Goal: Task Accomplishment & Management: Complete application form

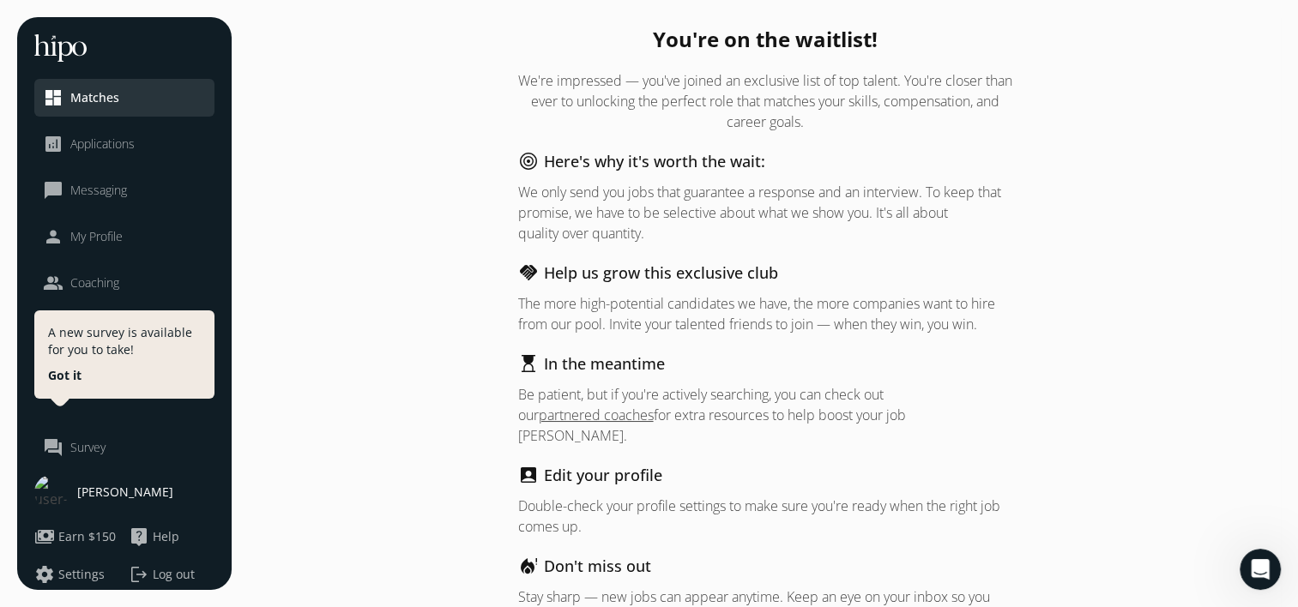
click at [138, 144] on link "analytics Applications" at bounding box center [124, 144] width 163 height 21
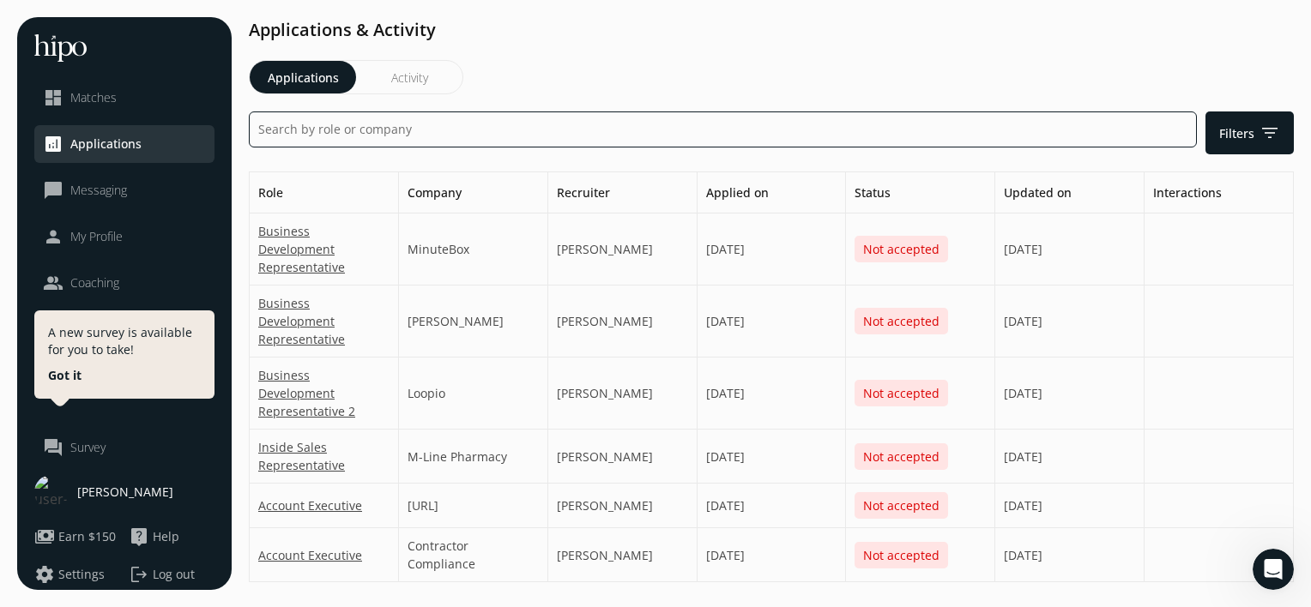
click at [357, 136] on input at bounding box center [723, 130] width 948 height 36
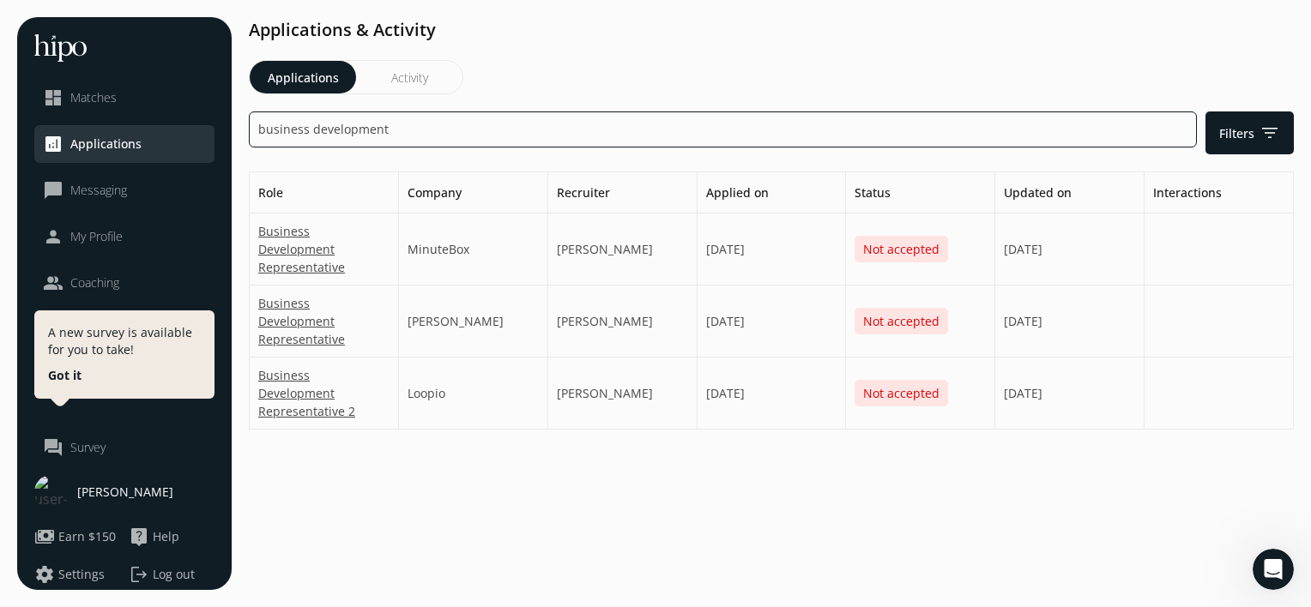
click at [474, 136] on input "business development" at bounding box center [723, 130] width 948 height 36
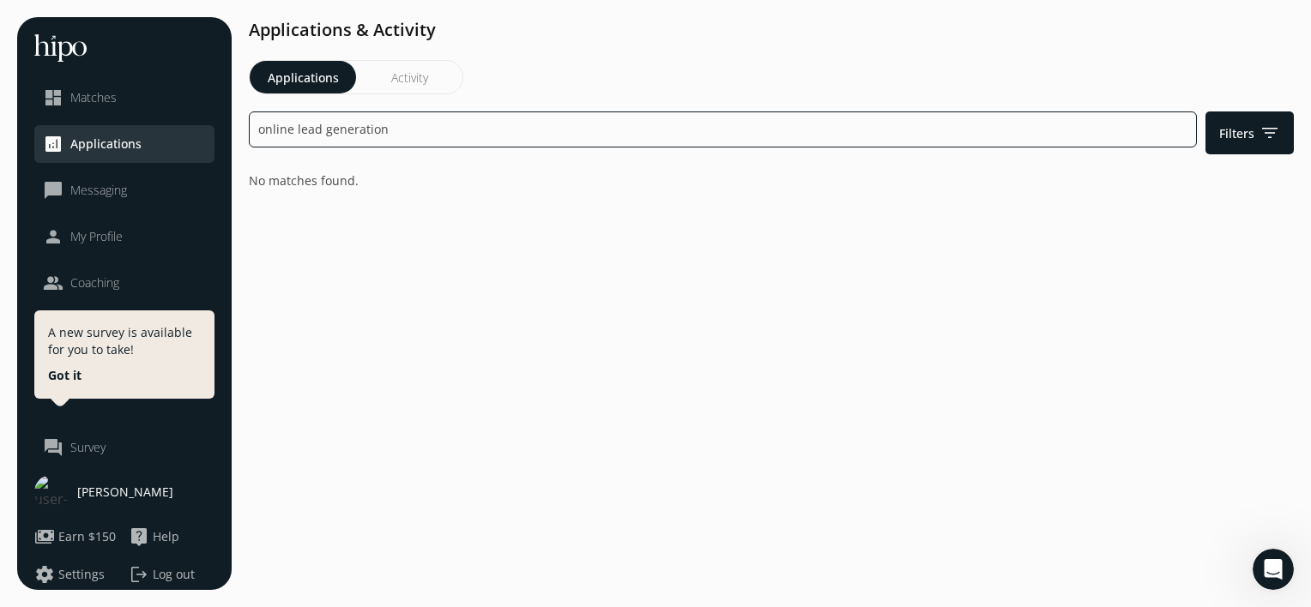
type input "online lead generation"
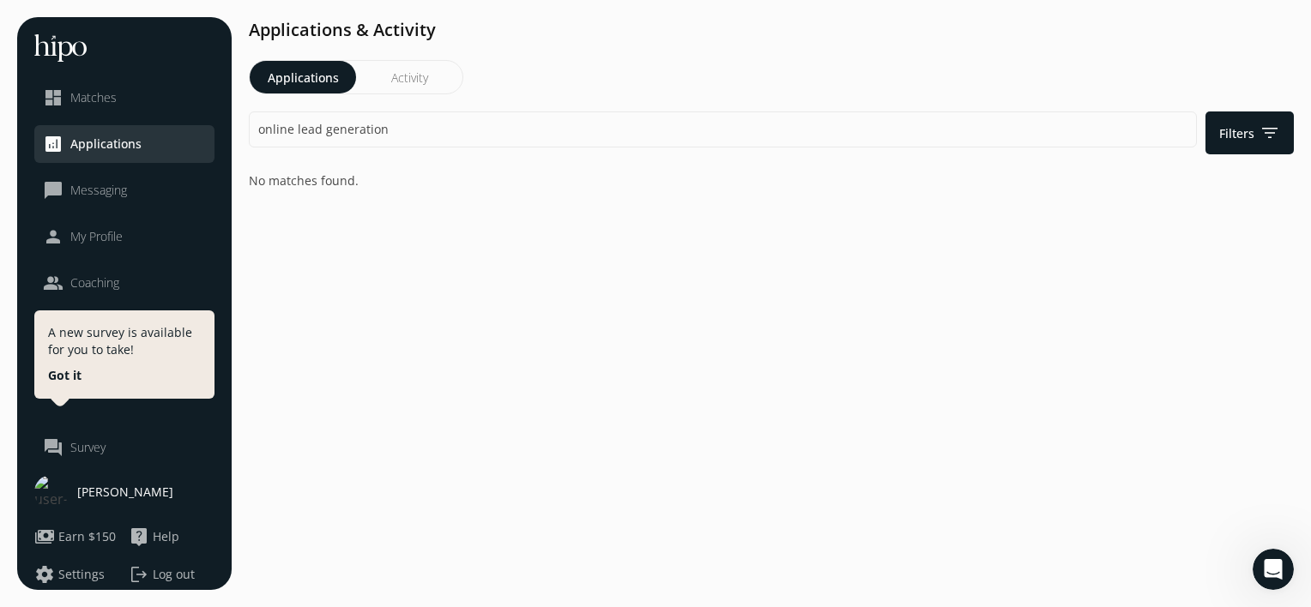
click at [419, 78] on button "Activity" at bounding box center [409, 77] width 106 height 33
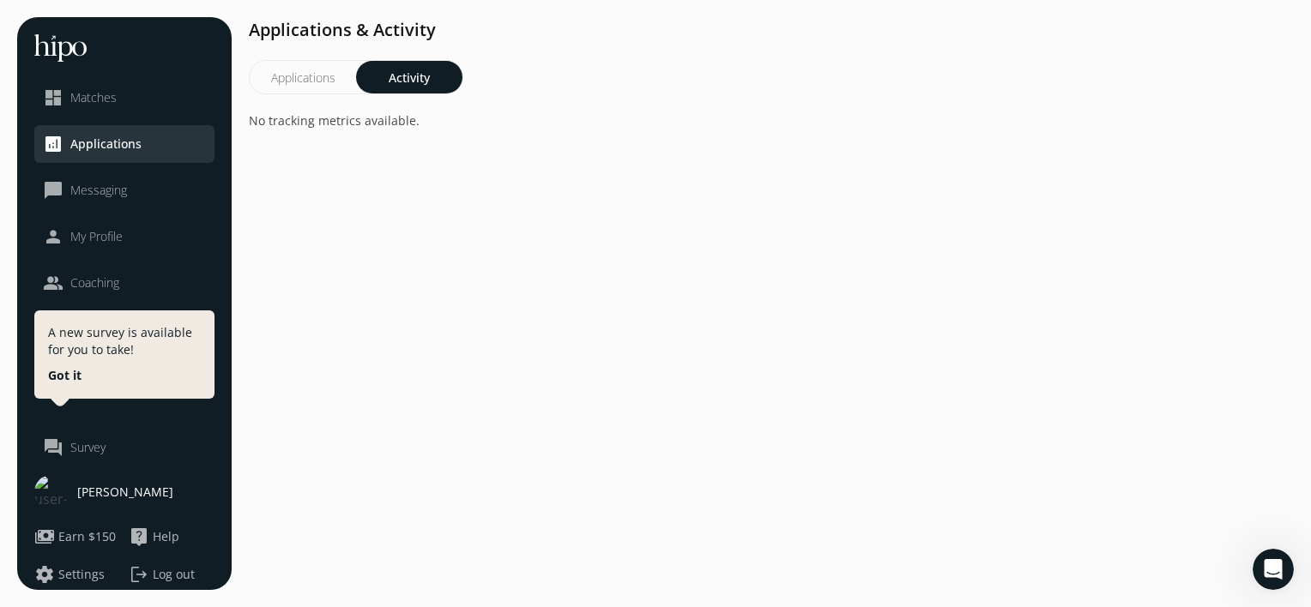
click at [113, 96] on span "Matches" at bounding box center [93, 97] width 46 height 17
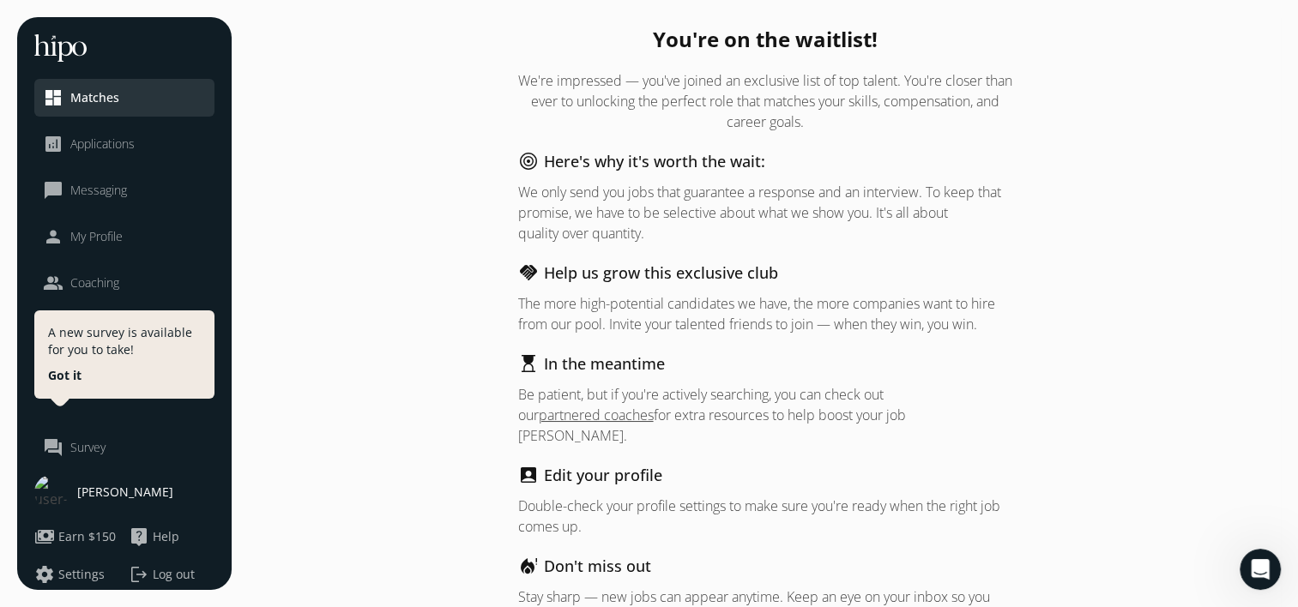
click at [985, 90] on p "We're impressed — you've joined an exclusive list of top talent. You're closer …" at bounding box center [765, 101] width 494 height 62
click at [876, 103] on p "We're impressed — you've joined an exclusive list of top talent. You're closer …" at bounding box center [765, 101] width 494 height 62
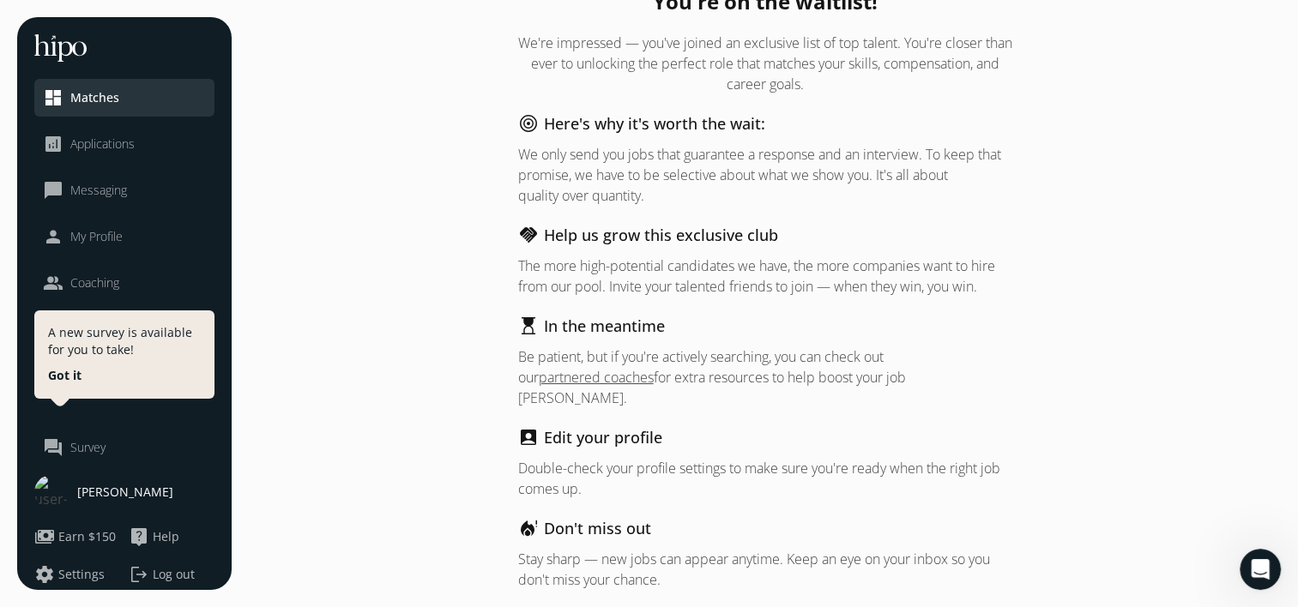
scroll to position [65, 0]
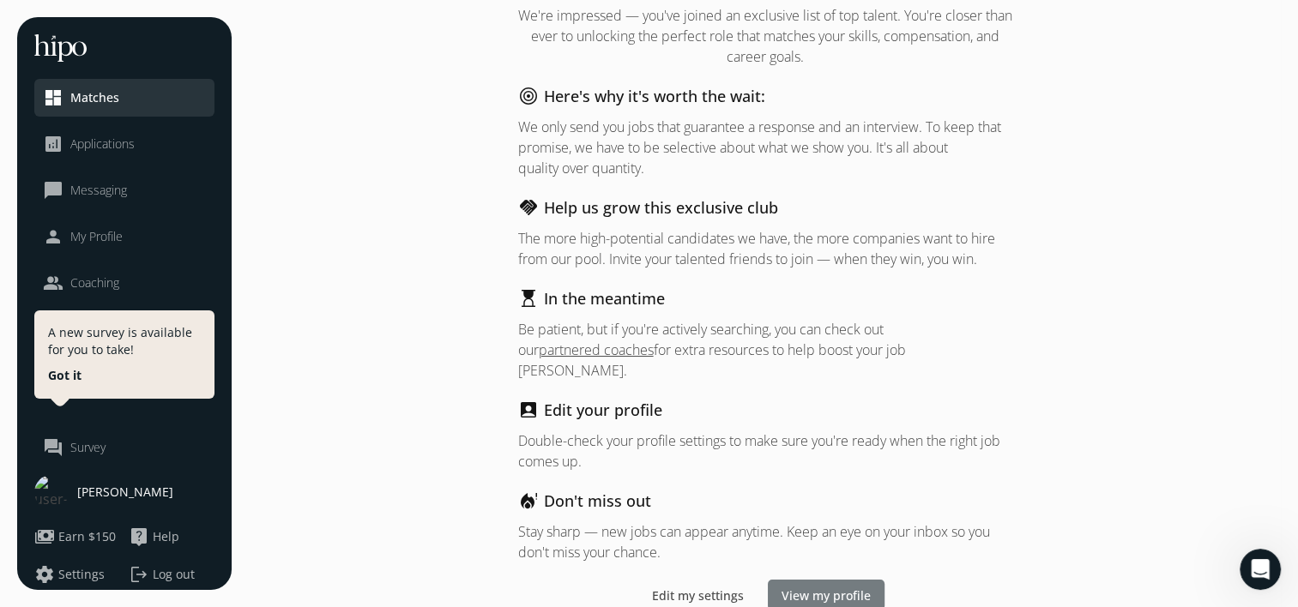
click at [803, 580] on div at bounding box center [826, 595] width 117 height 31
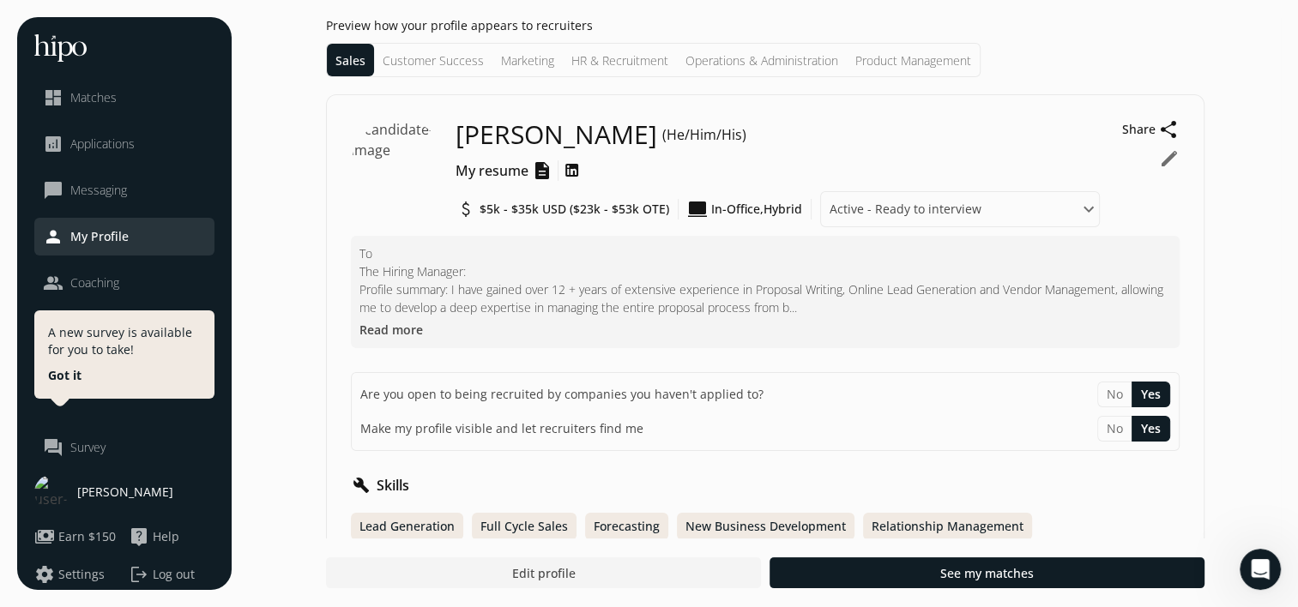
click at [838, 281] on p "To The Hiring Manager: Profile summary: I have gained over 12 + years of extens…" at bounding box center [765, 281] width 812 height 72
click at [753, 284] on p "To The Hiring Manager: Profile summary: I have gained over 12 + years of extens…" at bounding box center [765, 281] width 812 height 72
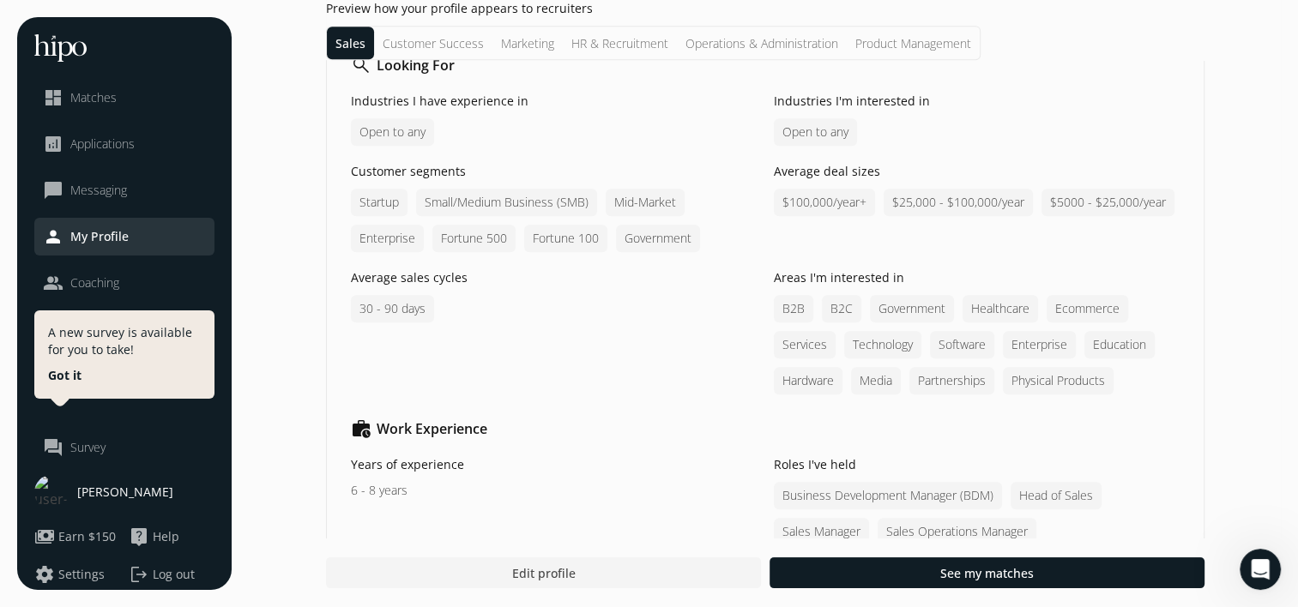
scroll to position [995, 0]
click at [100, 273] on div "people Coaching" at bounding box center [81, 283] width 76 height 21
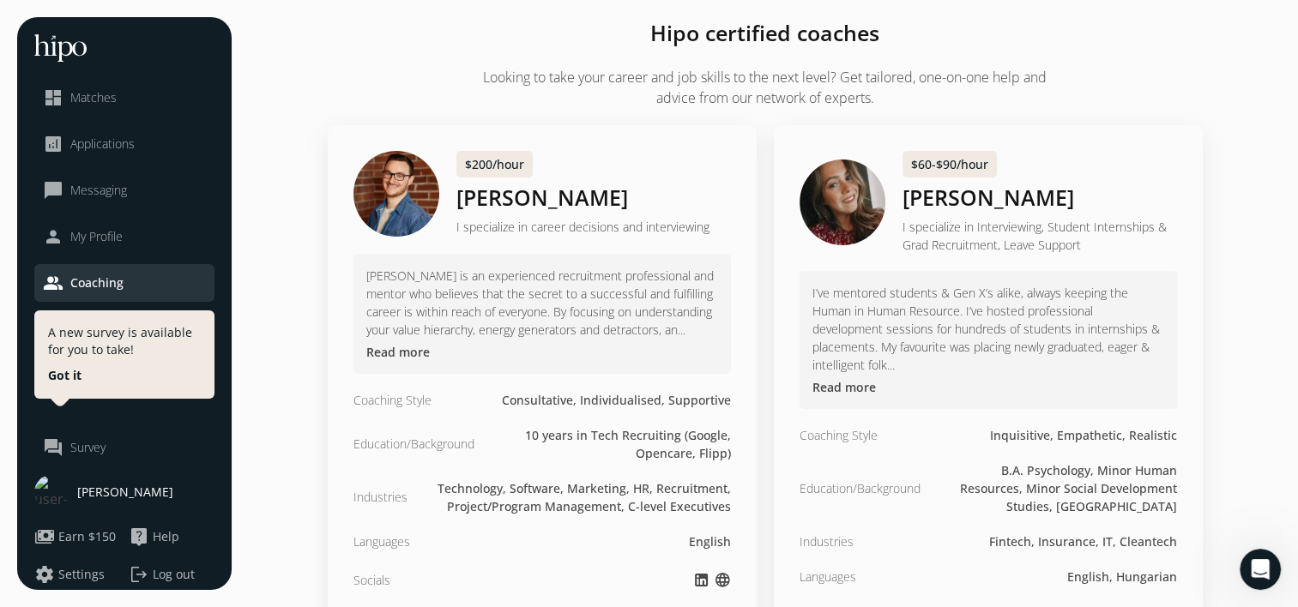
click at [98, 143] on span "Applications" at bounding box center [102, 144] width 64 height 17
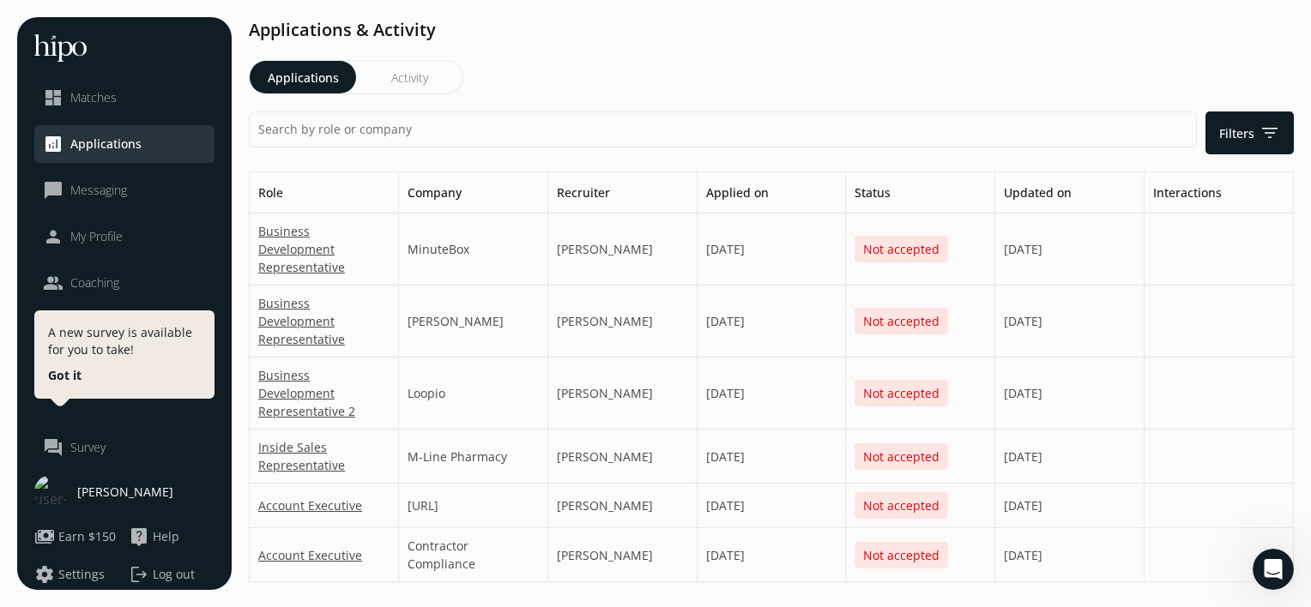
click at [110, 230] on span "My Profile" at bounding box center [96, 236] width 52 height 17
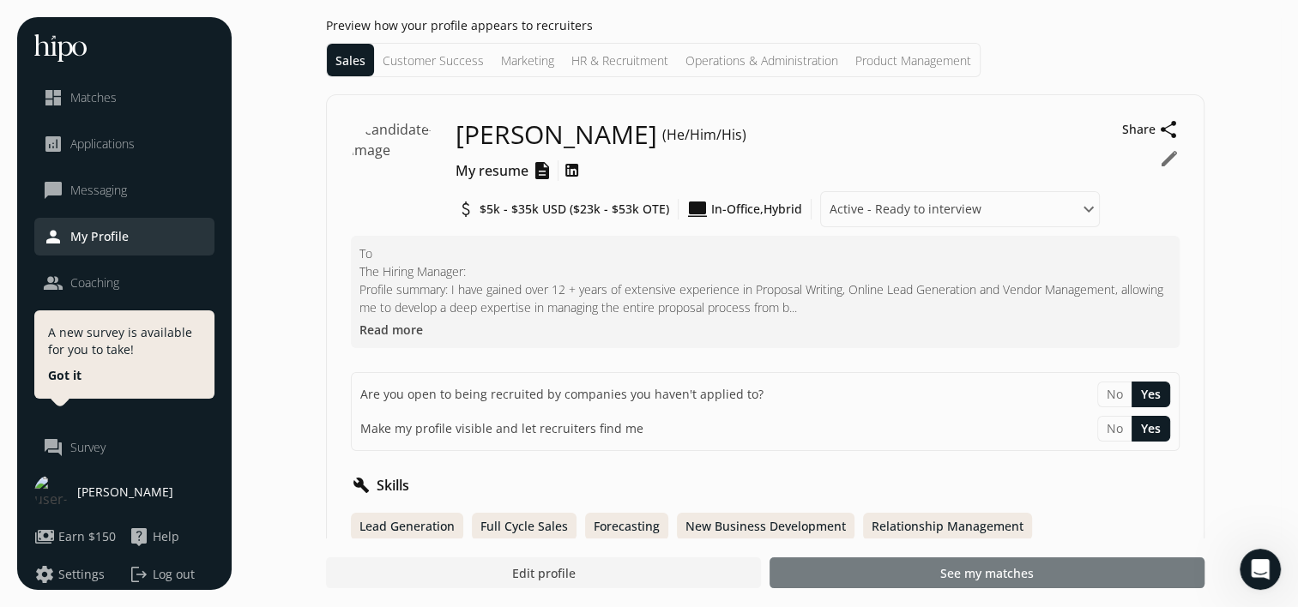
click at [988, 570] on span "See my matches" at bounding box center [987, 574] width 94 height 18
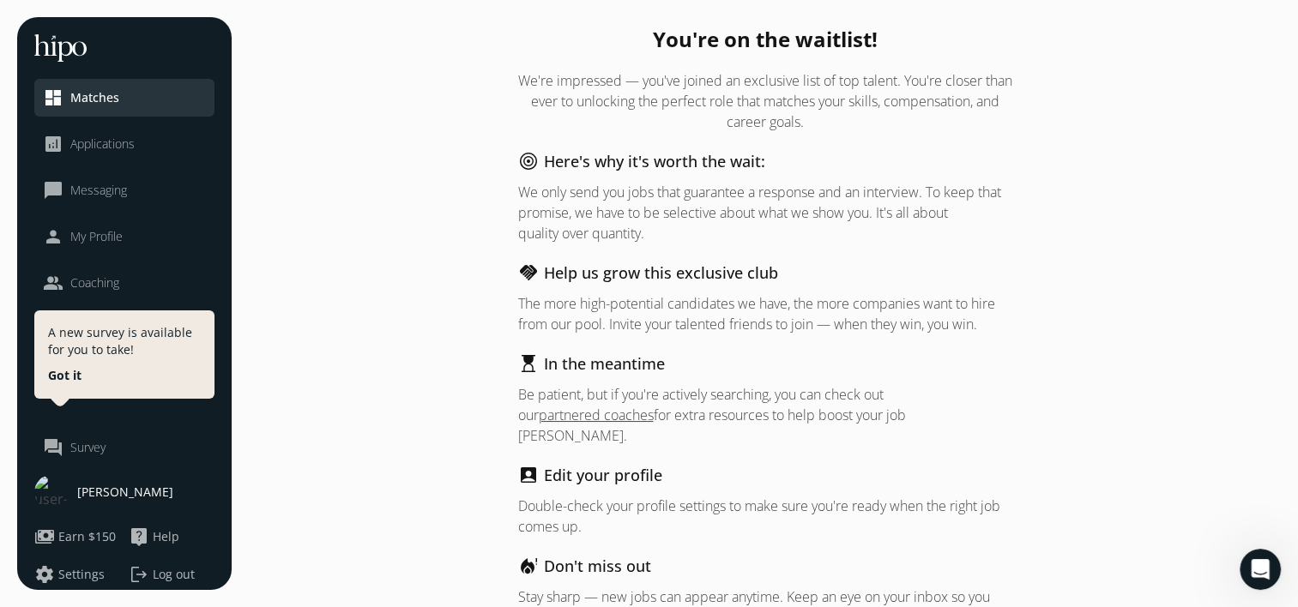
click at [583, 414] on link "partnered coaches" at bounding box center [596, 415] width 115 height 19
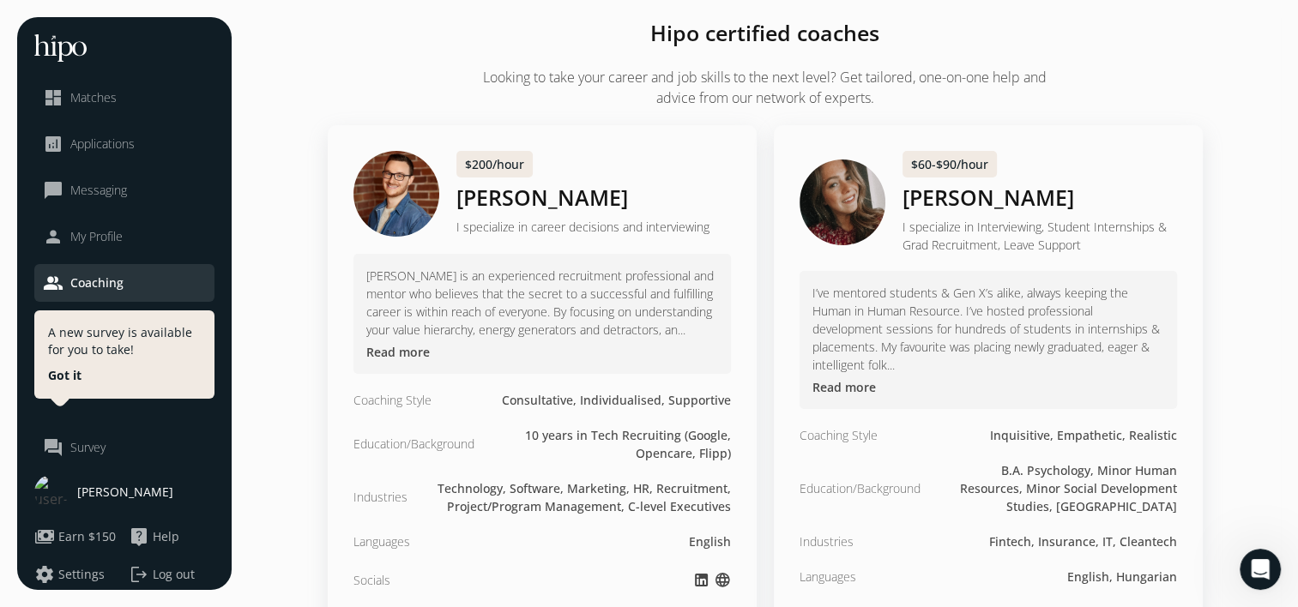
click at [72, 89] on span "Matches" at bounding box center [93, 97] width 46 height 17
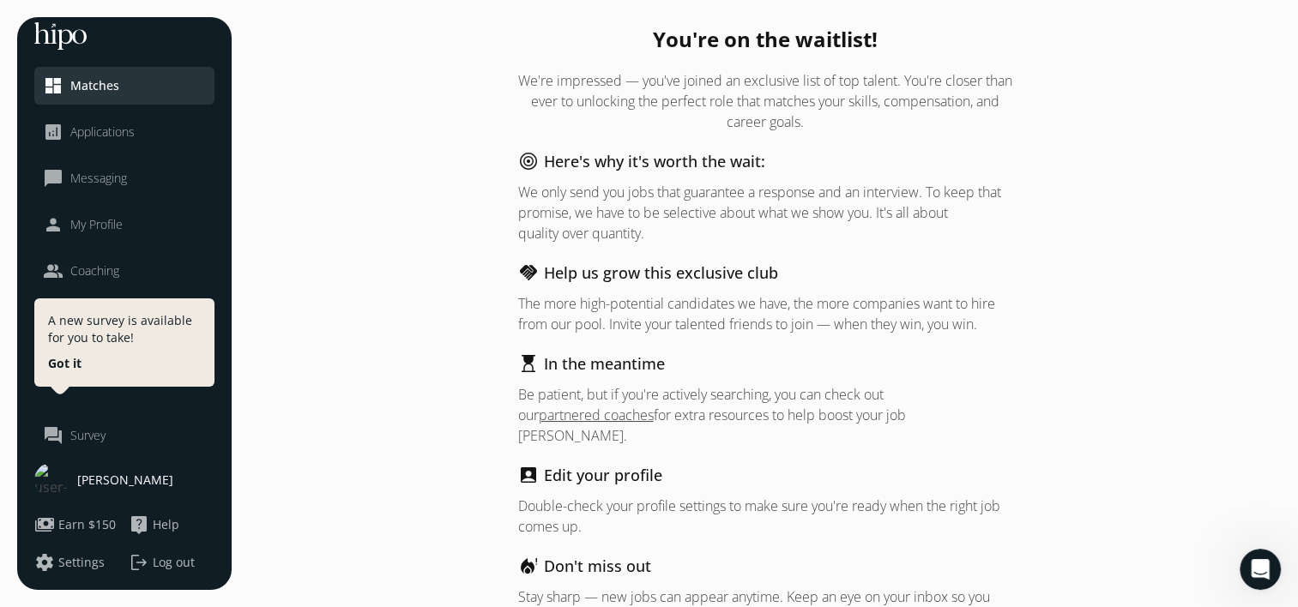
scroll to position [65, 0]
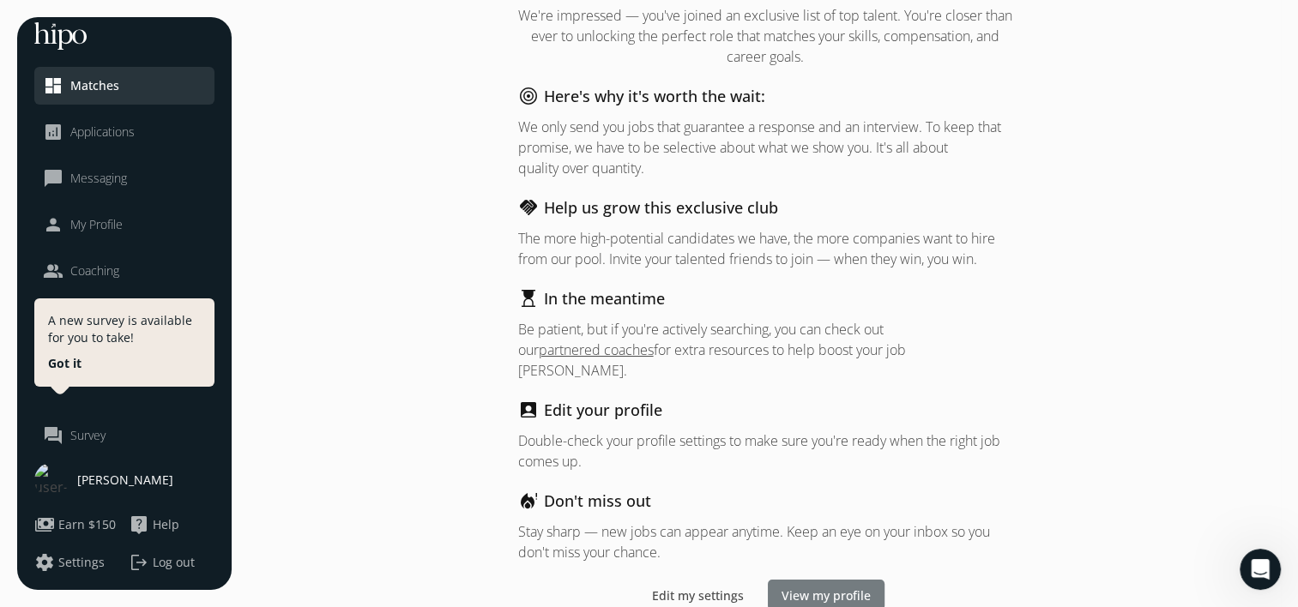
click at [824, 587] on span "View my profile" at bounding box center [826, 596] width 89 height 18
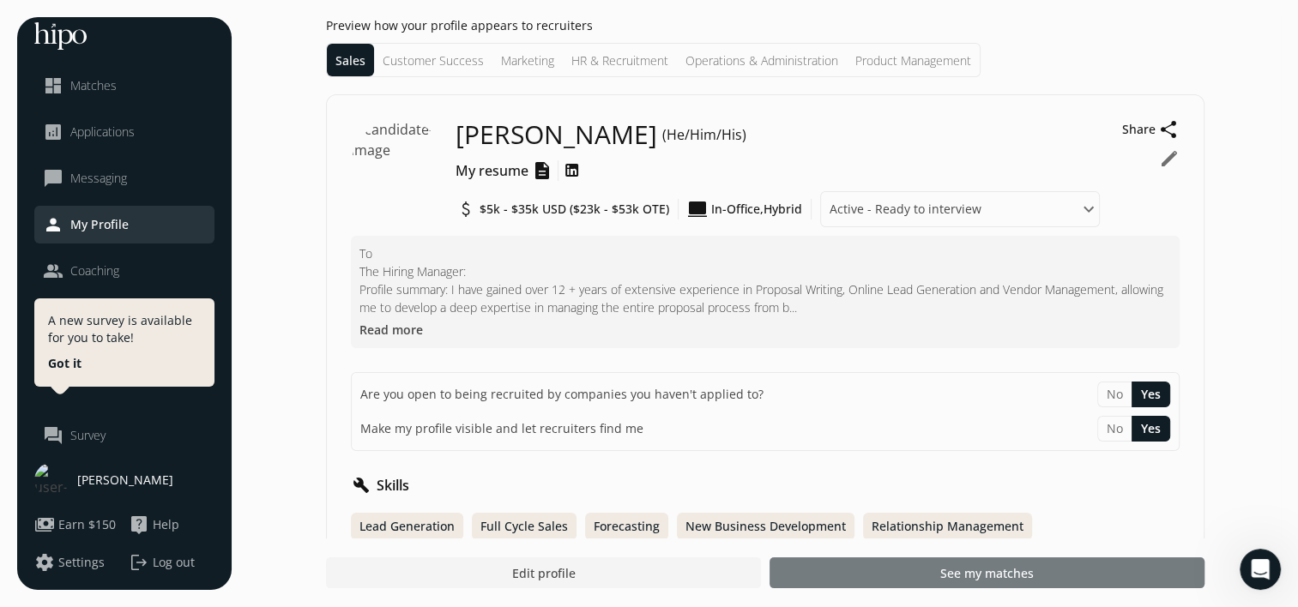
click at [970, 575] on span "See my matches" at bounding box center [987, 574] width 94 height 18
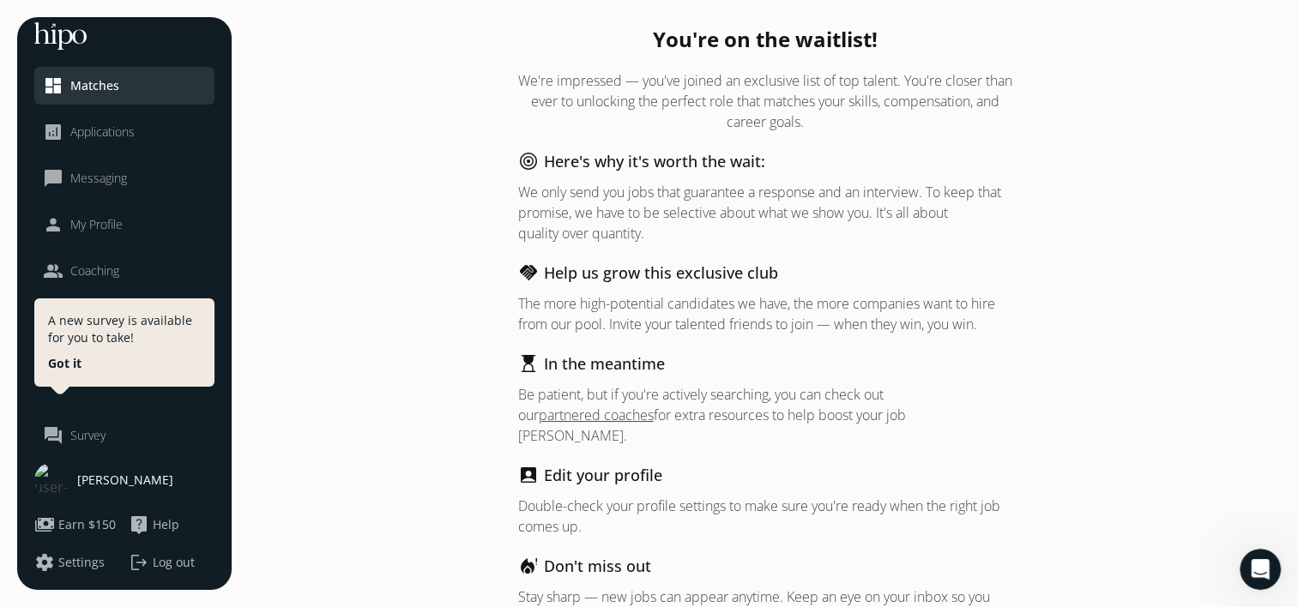
click at [625, 414] on link "partnered coaches" at bounding box center [596, 415] width 115 height 19
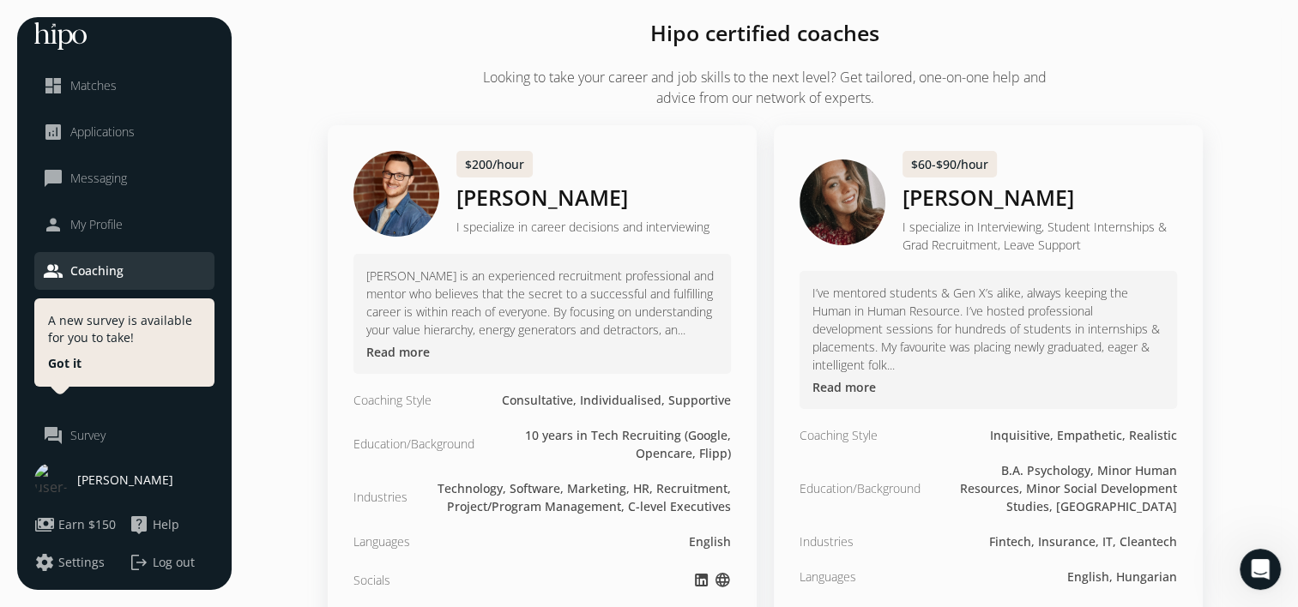
click at [106, 124] on span "Applications" at bounding box center [102, 132] width 64 height 17
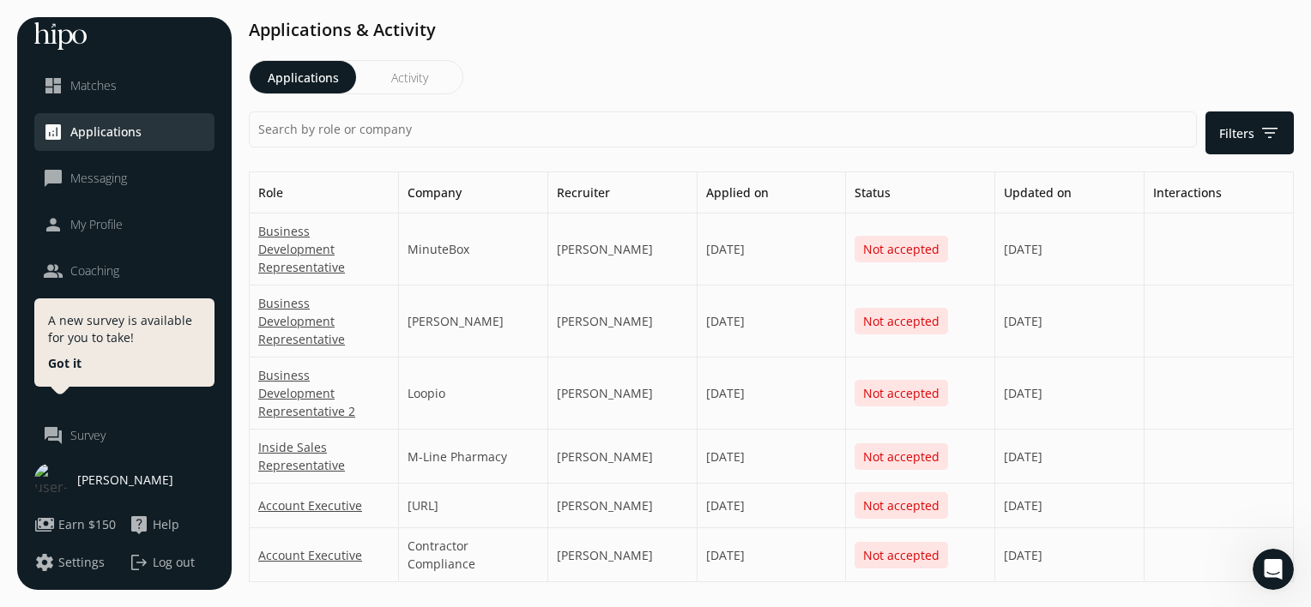
click at [903, 236] on span "Not accepted" at bounding box center [902, 249] width 94 height 27
click at [1255, 145] on div at bounding box center [1249, 133] width 88 height 43
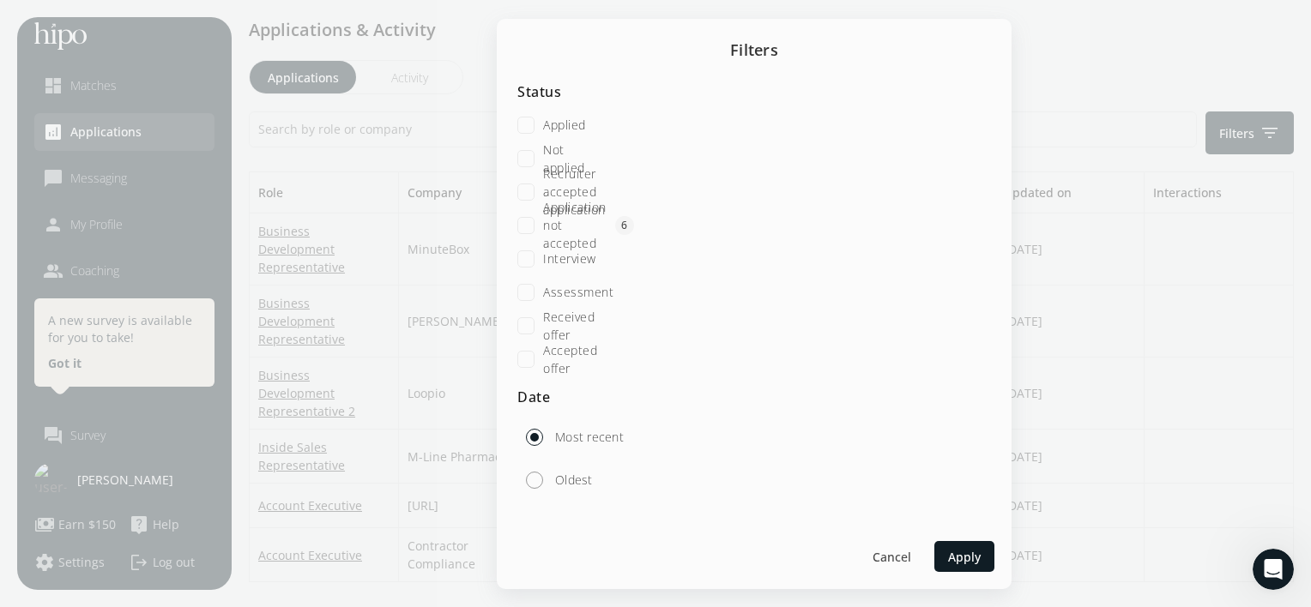
click at [563, 476] on label "Oldest" at bounding box center [572, 480] width 41 height 17
click at [552, 476] on input "Oldest" at bounding box center [534, 480] width 34 height 34
radio input "true"
click at [979, 549] on span "Apply" at bounding box center [964, 556] width 33 height 18
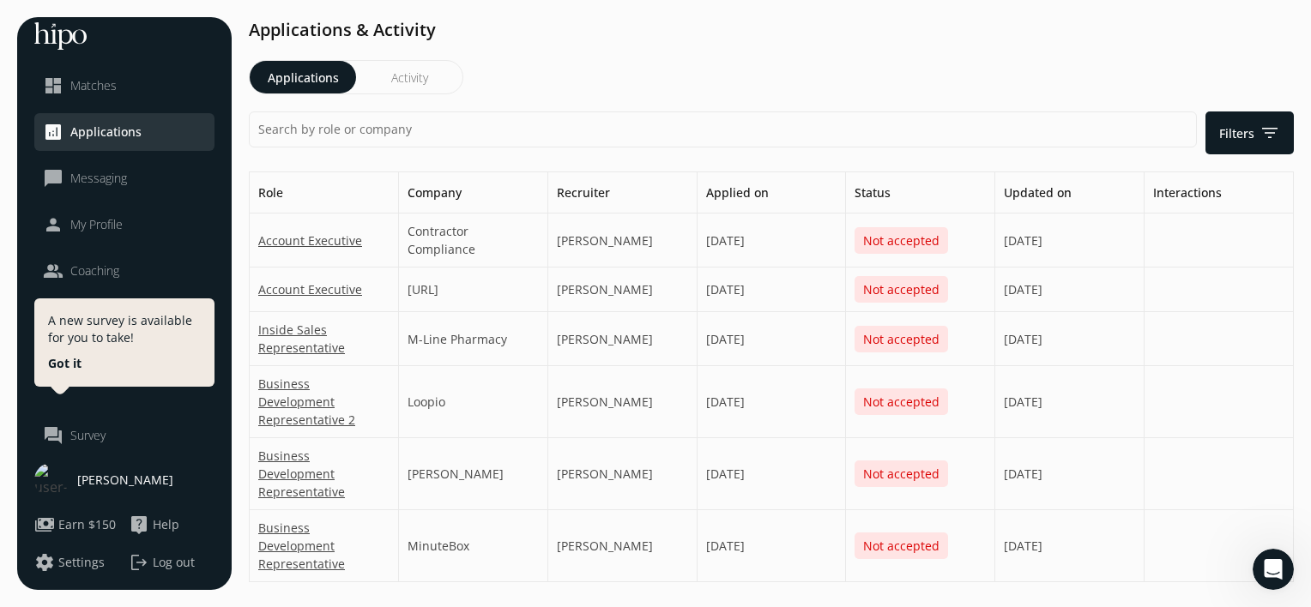
click at [147, 76] on link "dashboard Matches" at bounding box center [124, 86] width 163 height 21
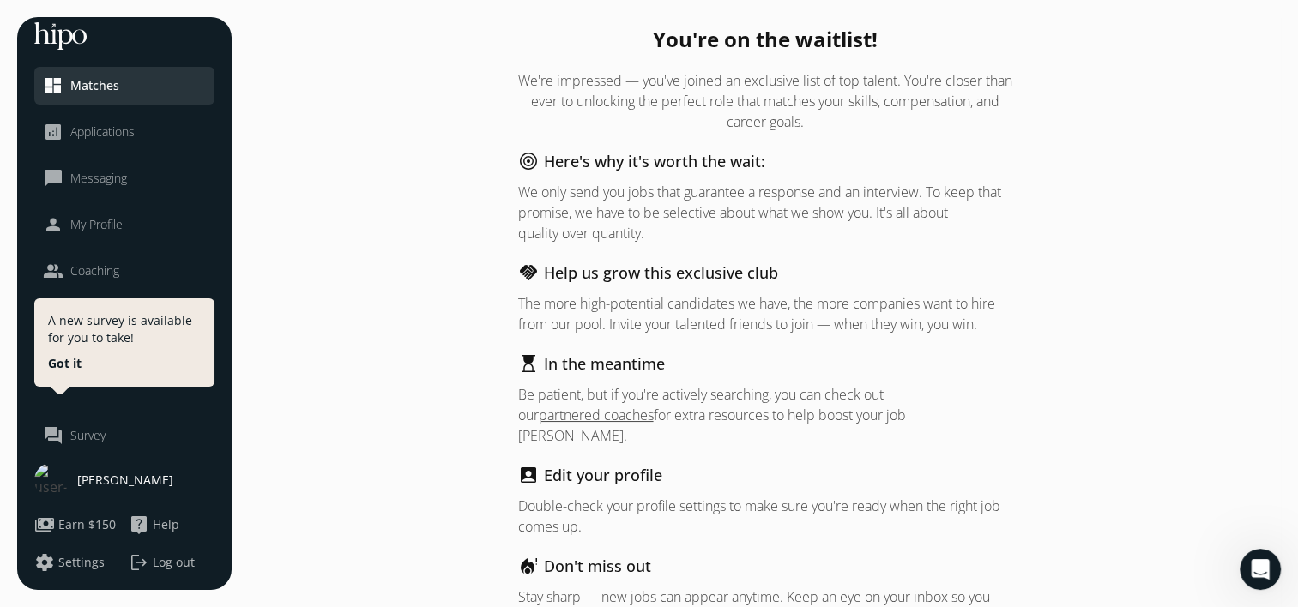
click at [96, 263] on span "Coaching" at bounding box center [94, 271] width 49 height 17
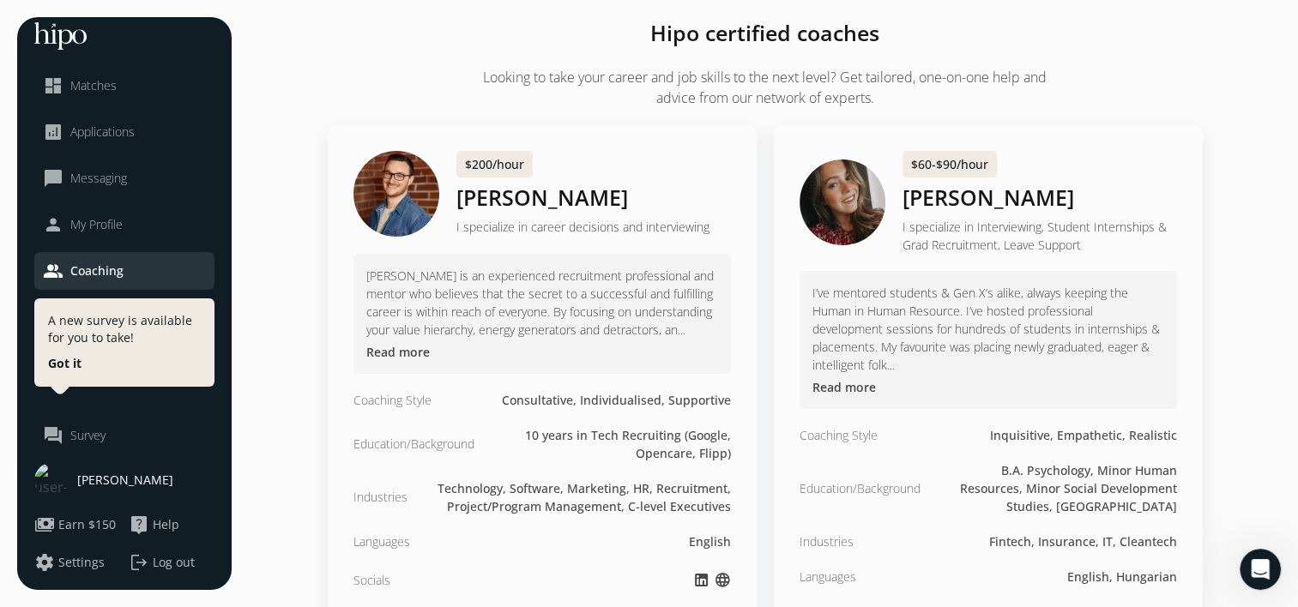
click at [66, 355] on button "Got it" at bounding box center [64, 363] width 33 height 17
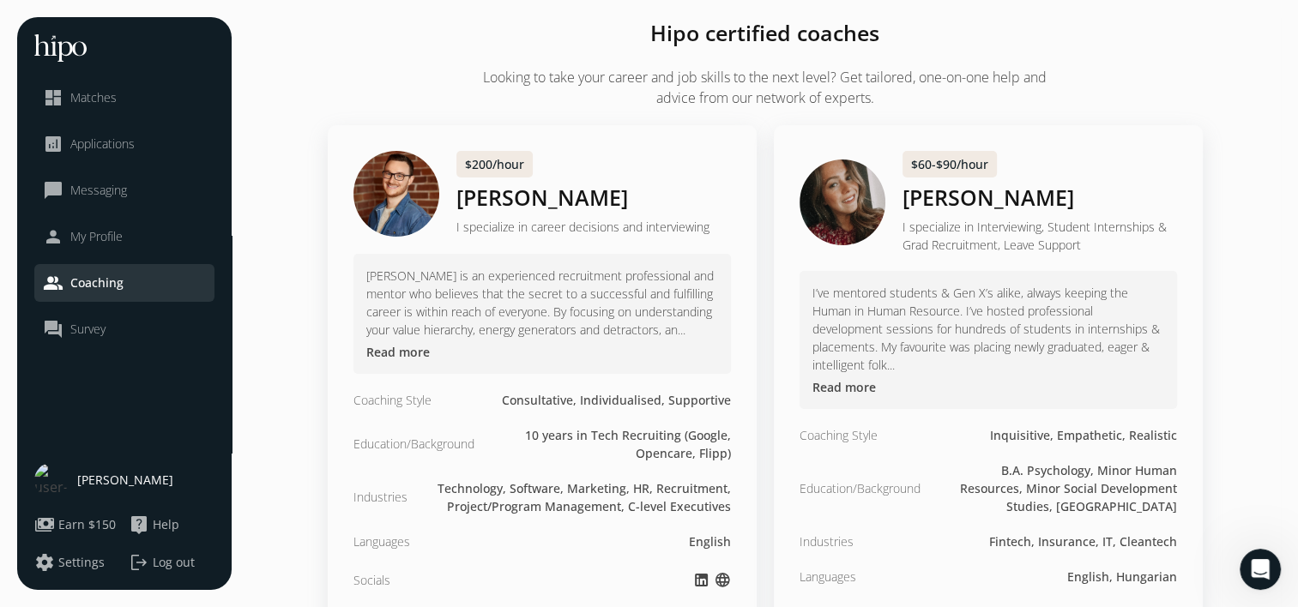
click at [121, 321] on link "question_answer Survey" at bounding box center [124, 329] width 163 height 21
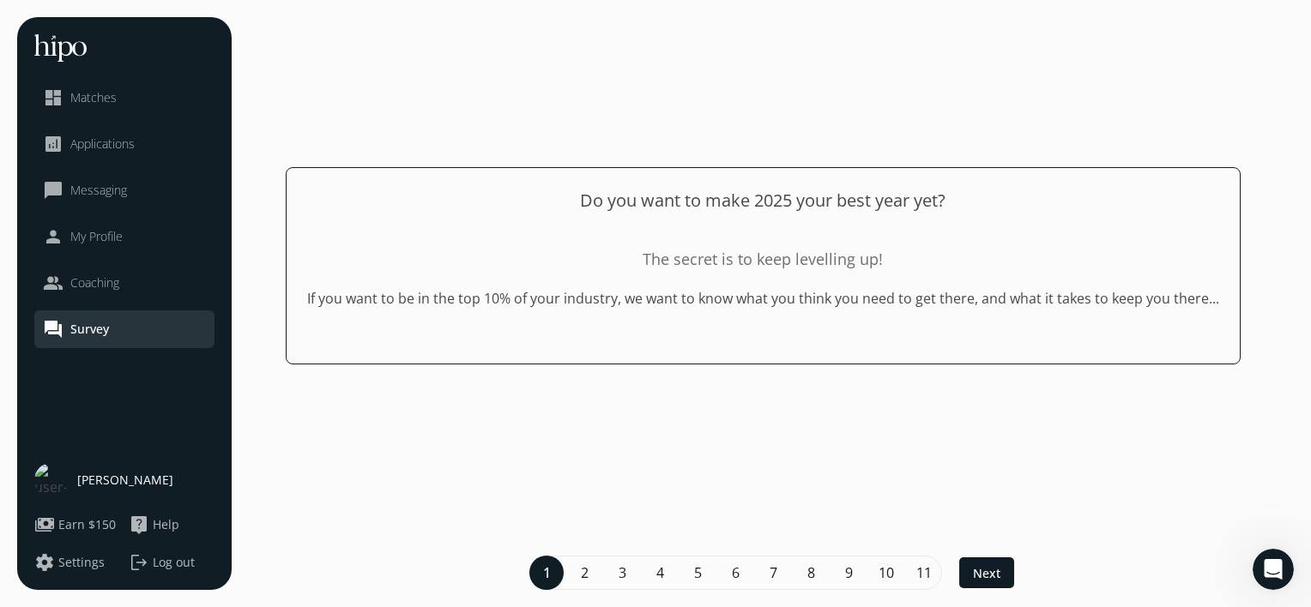
click at [721, 292] on p "If you want to be in the top 10% of your industry, we want to know what you thi…" at bounding box center [763, 298] width 912 height 21
click at [988, 571] on span "Next" at bounding box center [986, 574] width 27 height 18
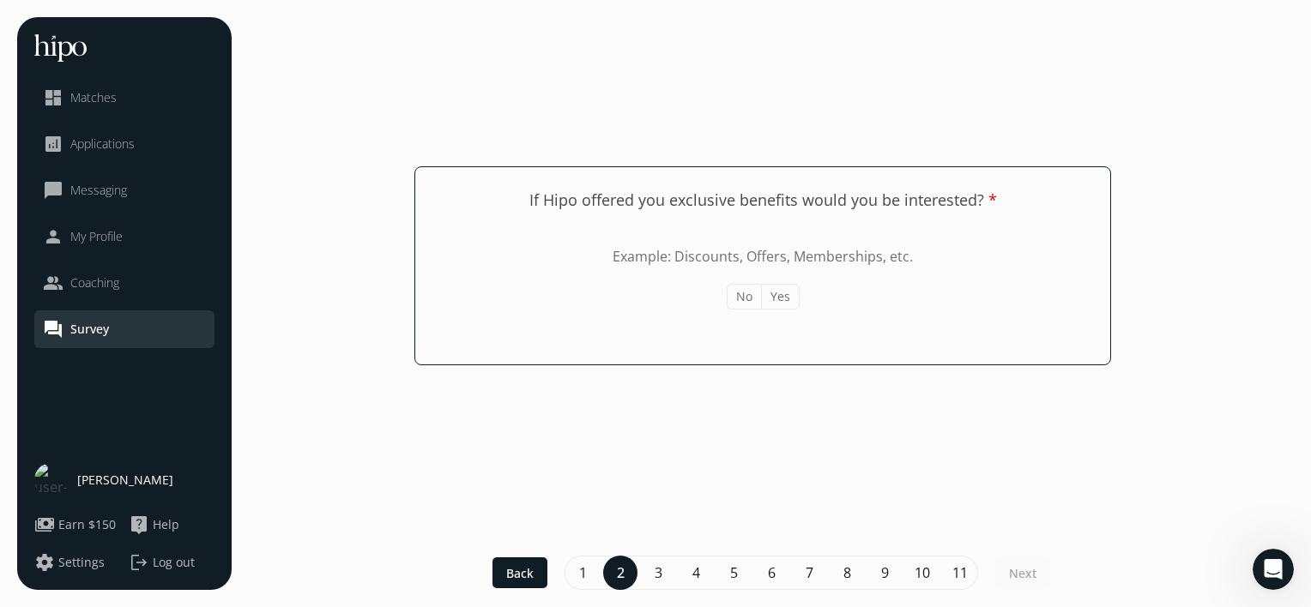
click at [807, 301] on div "Example: Discounts, Offers, Memberships, etc. No Yes" at bounding box center [763, 278] width 654 height 132
click at [787, 298] on button "Yes" at bounding box center [780, 297] width 39 height 26
click at [1036, 565] on span "Next" at bounding box center [1022, 574] width 27 height 18
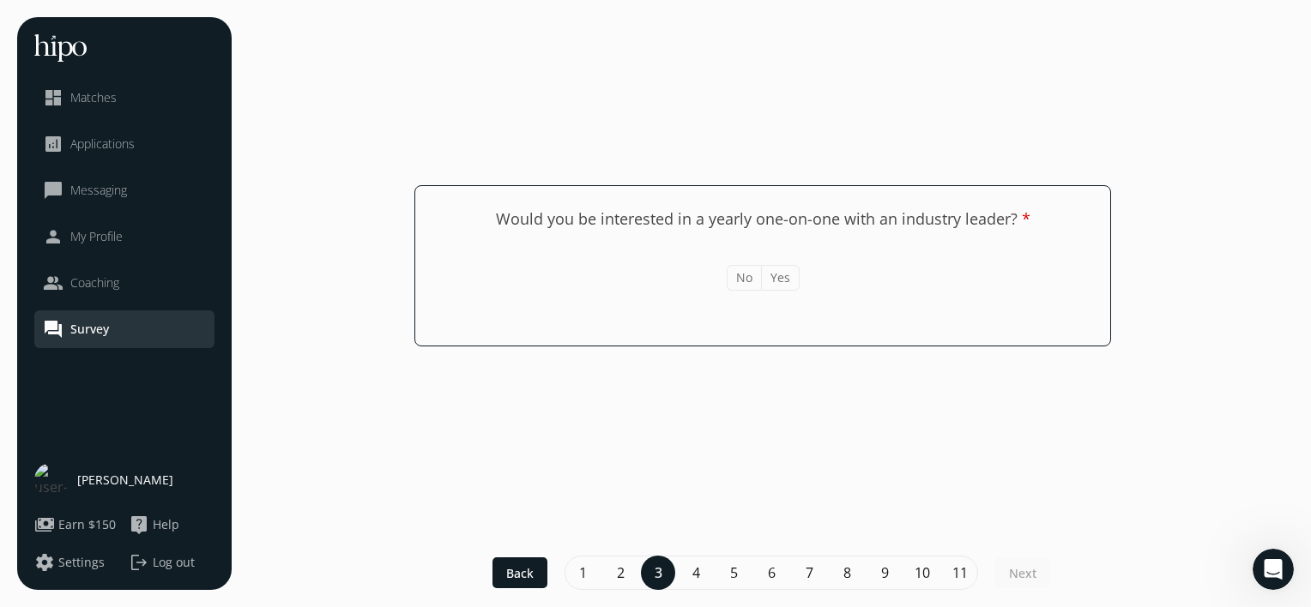
click at [748, 275] on button "No" at bounding box center [744, 278] width 34 height 26
click at [1016, 587] on div at bounding box center [1022, 573] width 55 height 31
click at [774, 281] on button "Yes" at bounding box center [780, 278] width 39 height 26
click at [1012, 572] on span "Next" at bounding box center [1022, 574] width 27 height 18
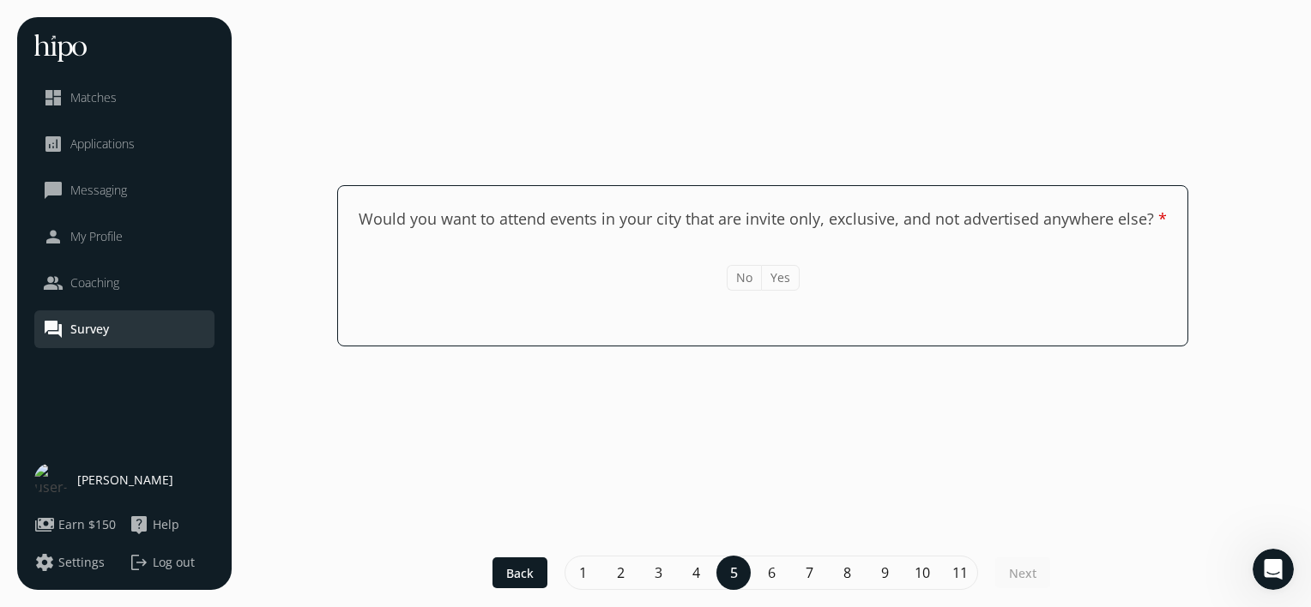
click at [772, 283] on button "Yes" at bounding box center [780, 278] width 39 height 26
click at [1026, 580] on span "Next" at bounding box center [1022, 574] width 27 height 18
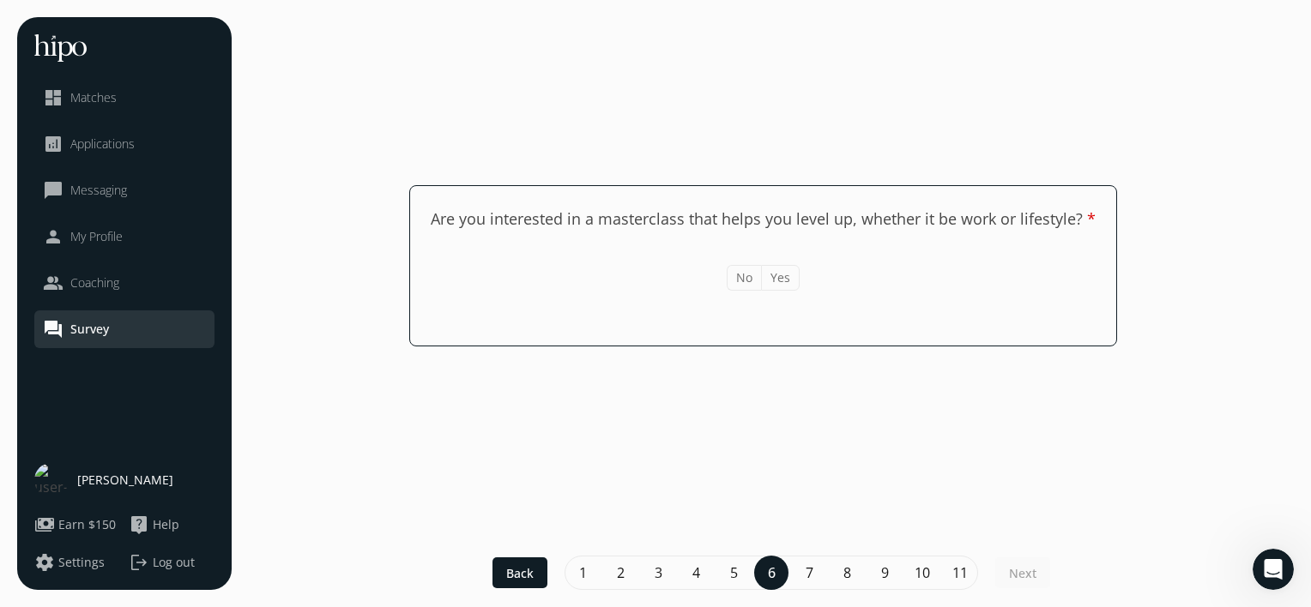
click at [770, 275] on button "Yes" at bounding box center [780, 278] width 39 height 26
click at [1040, 563] on div at bounding box center [1022, 573] width 55 height 31
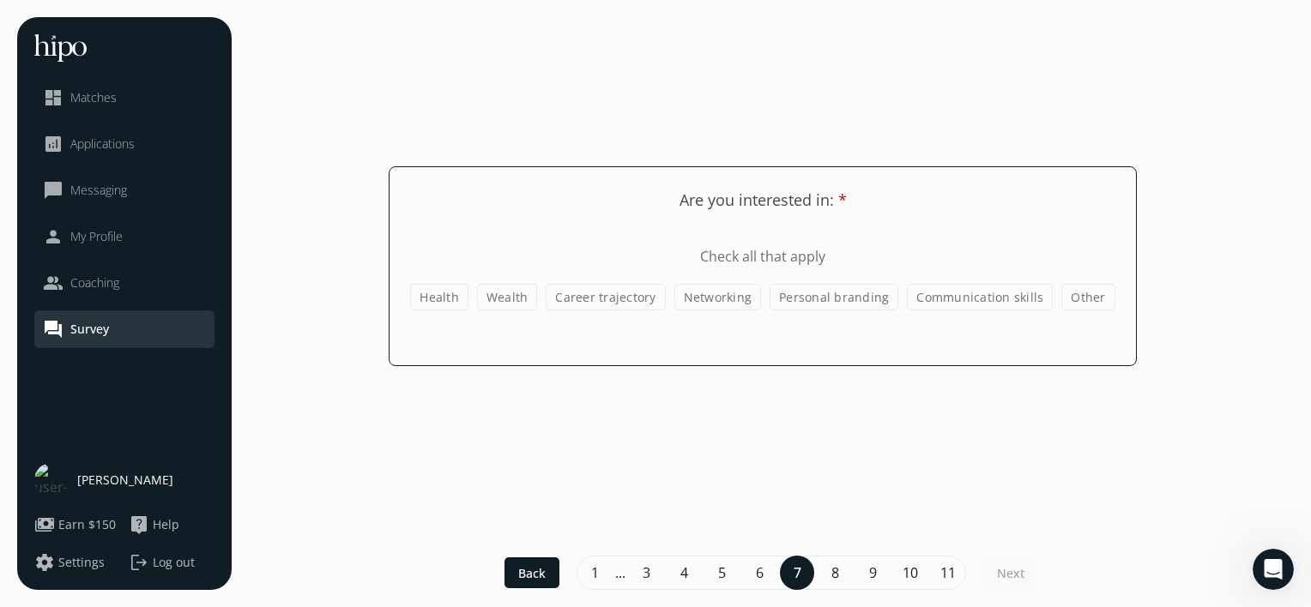
click at [509, 292] on label "Wealth" at bounding box center [507, 297] width 61 height 27
click at [0, 0] on input "Wealth" at bounding box center [0, 0] width 0 height 0
click at [440, 293] on label "Health" at bounding box center [439, 297] width 58 height 27
click at [0, 0] on input "Health" at bounding box center [0, 0] width 0 height 0
click at [819, 302] on label "Personal branding" at bounding box center [834, 297] width 129 height 27
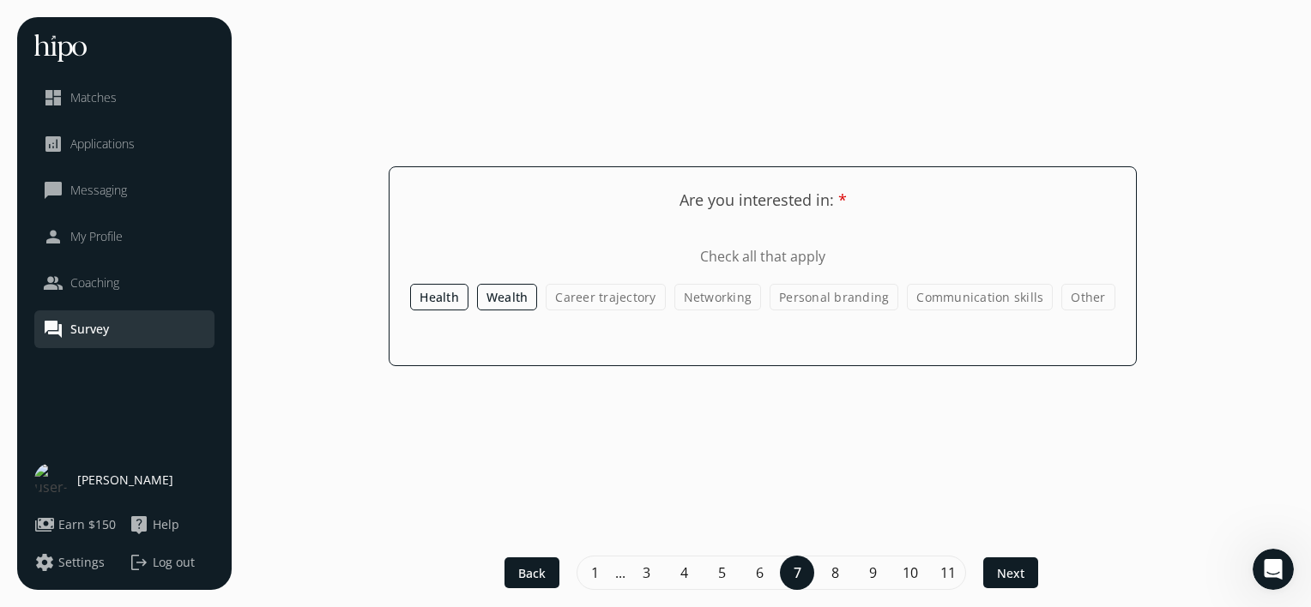
click at [0, 0] on input "Personal branding" at bounding box center [0, 0] width 0 height 0
click at [701, 299] on label "Networking" at bounding box center [718, 297] width 88 height 27
click at [0, 0] on input "Networking" at bounding box center [0, 0] width 0 height 0
click at [627, 299] on label "Career trajectory" at bounding box center [604, 297] width 119 height 27
click at [0, 0] on input "Career trajectory" at bounding box center [0, 0] width 0 height 0
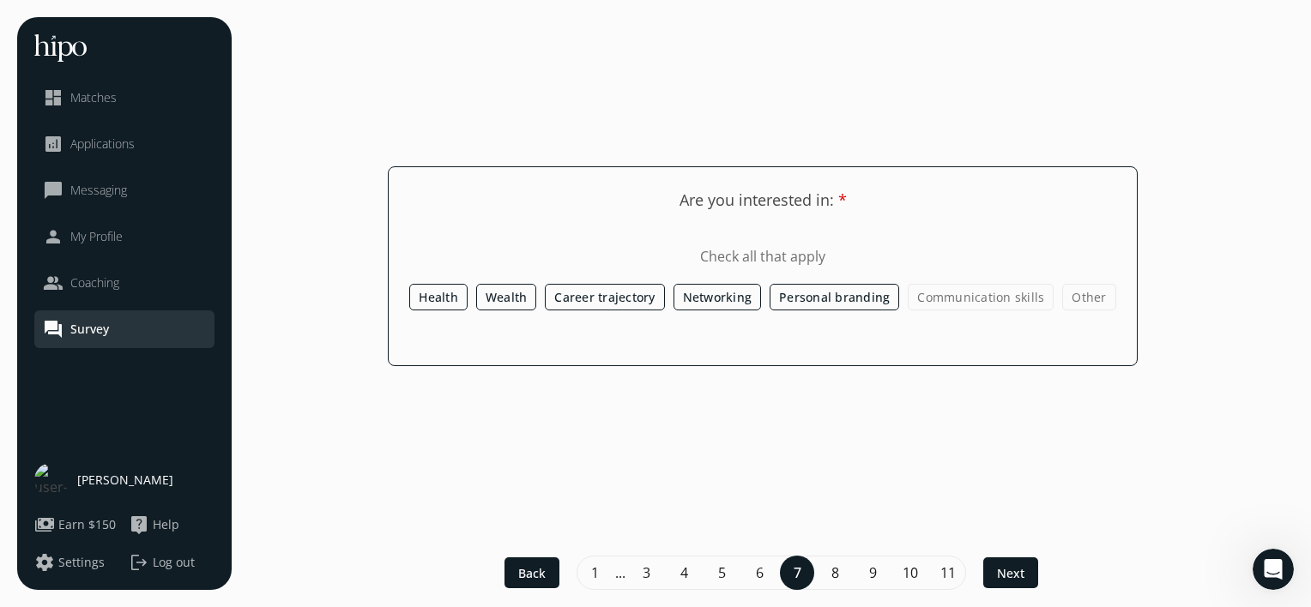
click at [972, 304] on label "Communication skills" at bounding box center [981, 297] width 146 height 27
click at [0, 0] on input "Communication skills" at bounding box center [0, 0] width 0 height 0
click at [1017, 559] on div at bounding box center [1010, 573] width 55 height 31
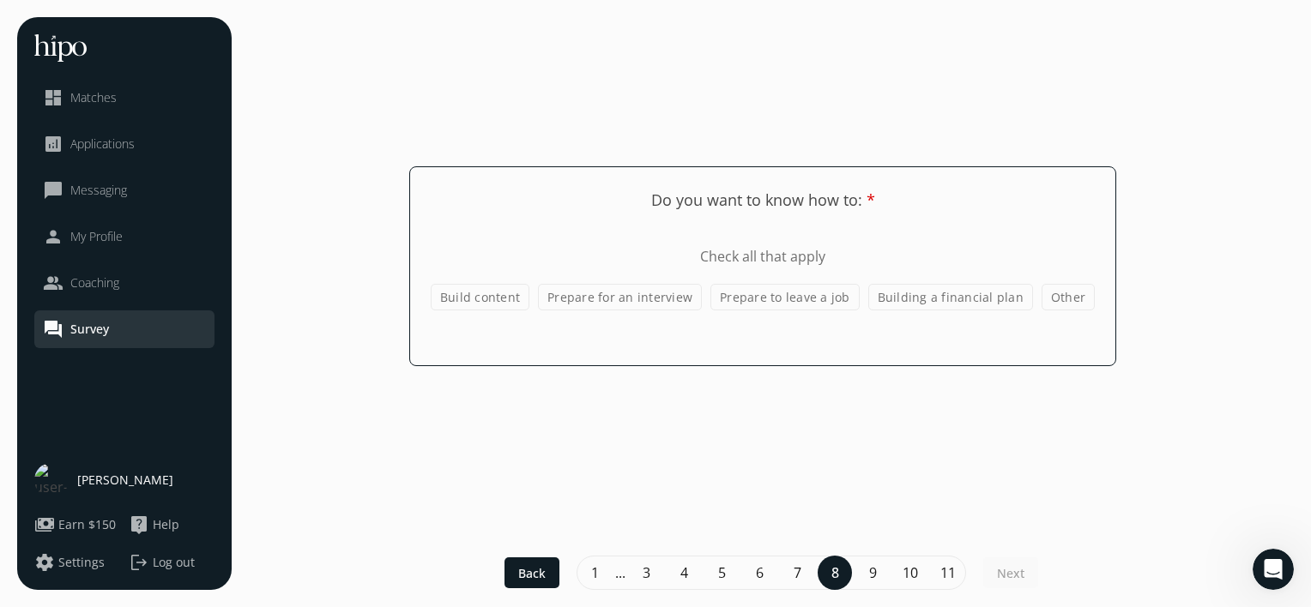
click at [542, 299] on div "Build content Prepare for an interview Prepare to leave a job Building a financ…" at bounding box center [763, 297] width 664 height 27
click at [487, 298] on label "Build content" at bounding box center [480, 297] width 99 height 27
click at [0, 0] on input "Build content" at bounding box center [0, 0] width 0 height 0
click at [606, 299] on label "Prepare for an interview" at bounding box center [620, 297] width 164 height 27
click at [0, 0] on input "Prepare for an interview" at bounding box center [0, 0] width 0 height 0
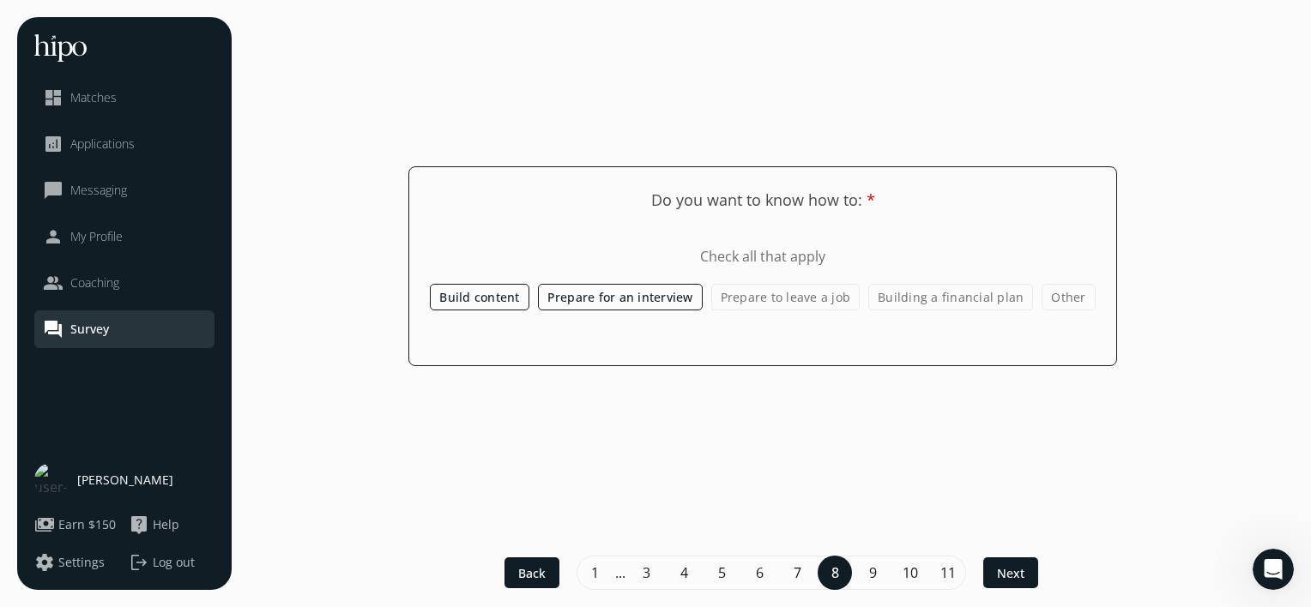
click at [961, 303] on label "Building a financial plan" at bounding box center [950, 297] width 165 height 27
click at [0, 0] on input "Building a financial plan" at bounding box center [0, 0] width 0 height 0
click at [1004, 573] on span "Next" at bounding box center [1010, 574] width 27 height 18
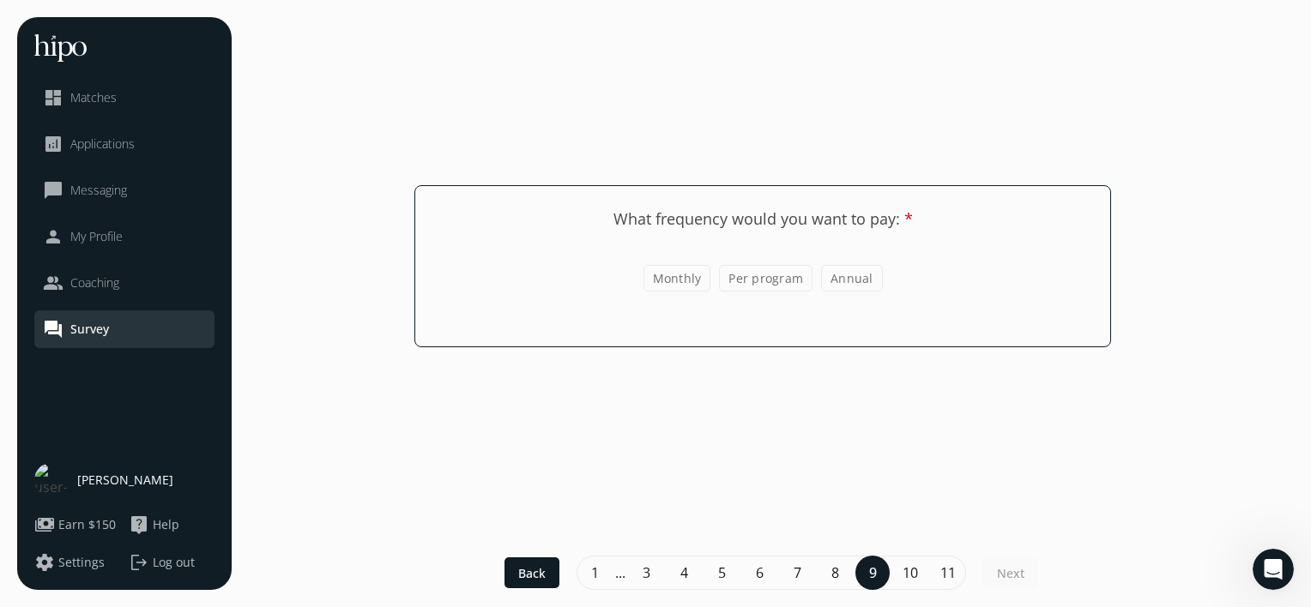
click at [741, 284] on label "Per program" at bounding box center [766, 278] width 94 height 27
click at [0, 0] on input "Per program" at bounding box center [0, 0] width 0 height 0
click at [1021, 552] on footer "Back 1 ... 3 4 5 6 7 8 9 10 11 Next" at bounding box center [655, 573] width 1311 height 69
click at [1021, 559] on div at bounding box center [1010, 573] width 55 height 31
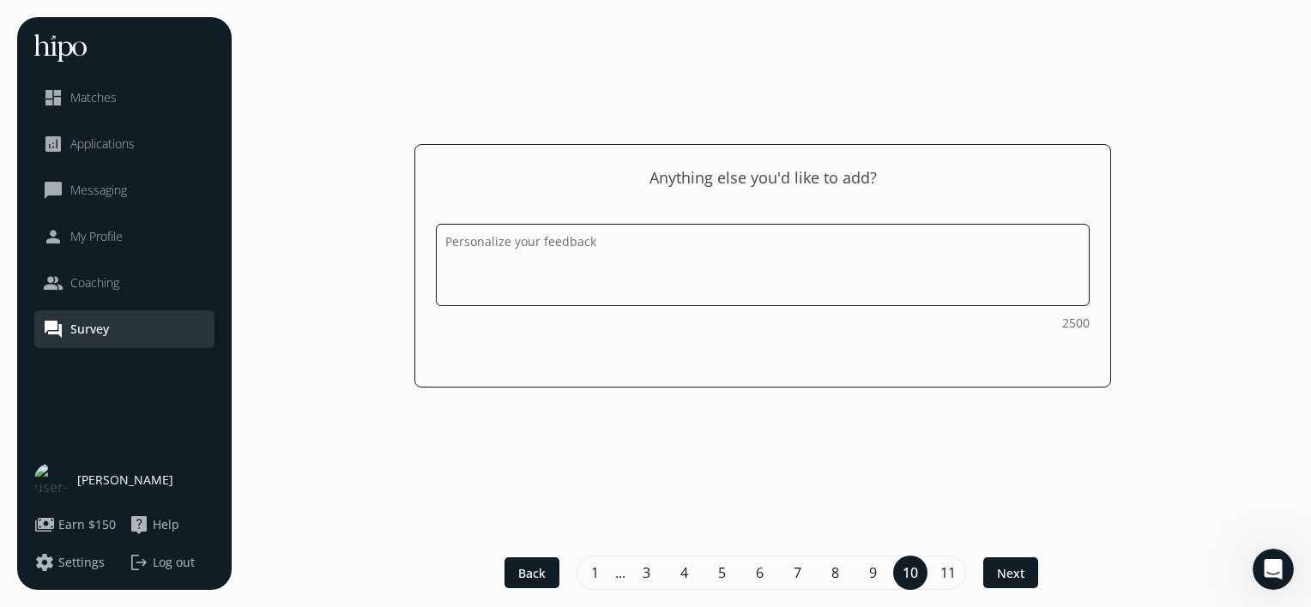
click at [787, 263] on textarea at bounding box center [763, 265] width 654 height 82
type textarea "where to find bulk of jobs?"
click at [992, 567] on div at bounding box center [1010, 573] width 55 height 31
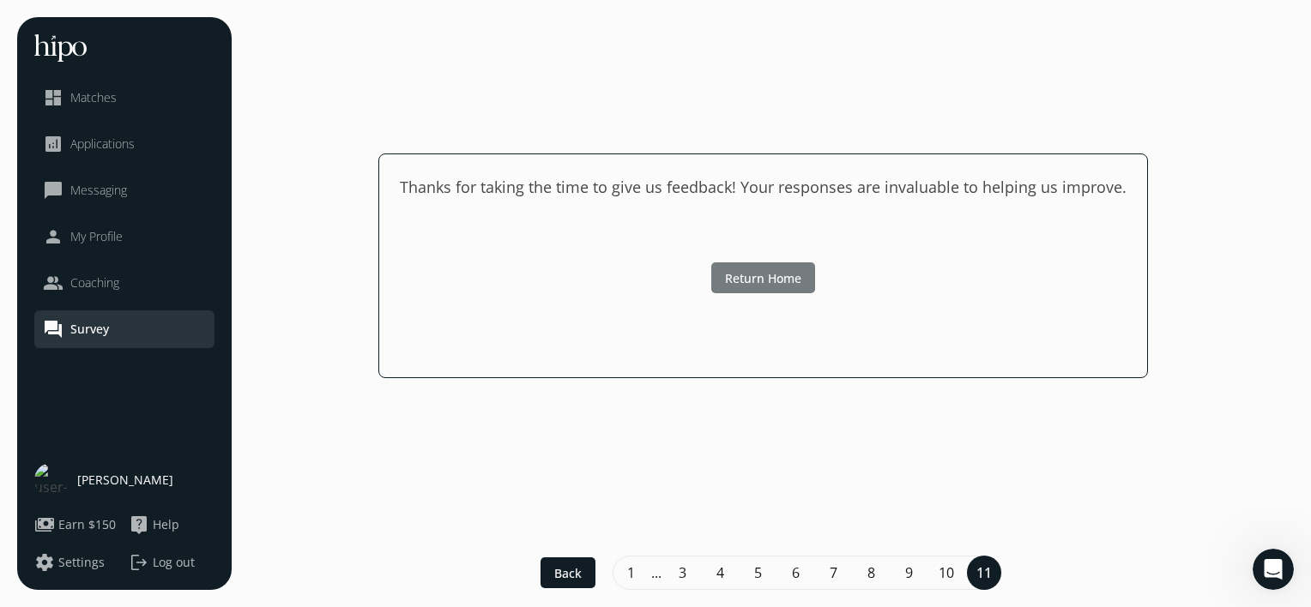
click at [782, 263] on div at bounding box center [763, 278] width 104 height 31
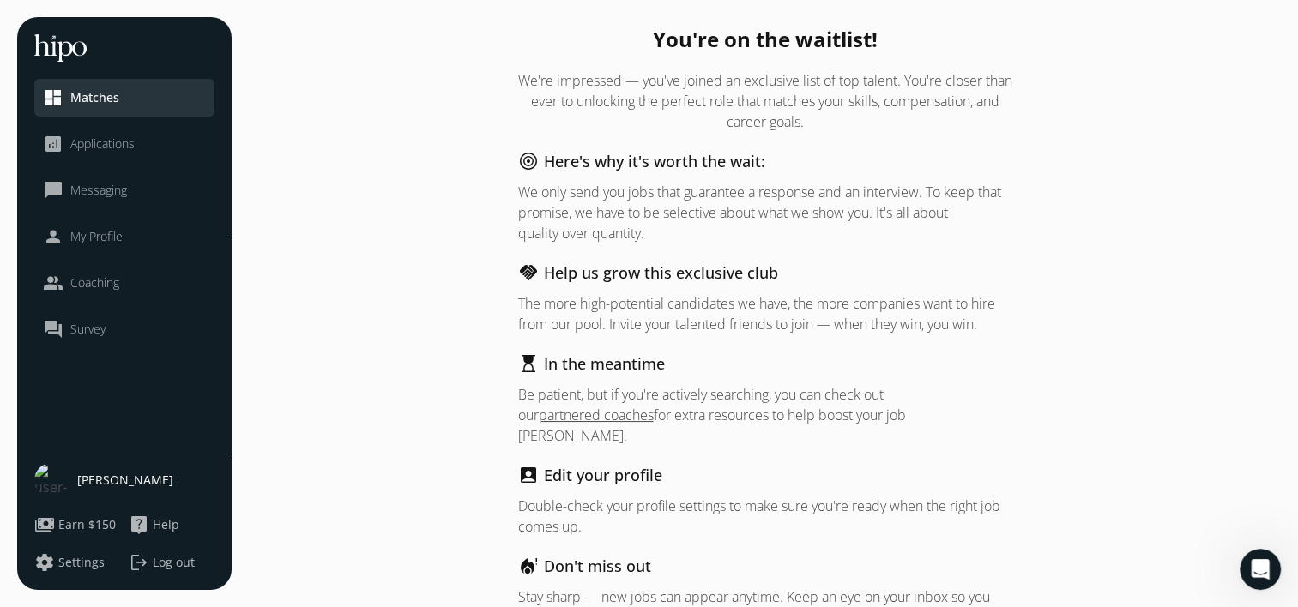
click at [648, 285] on div "handshake Help us grow this exclusive club The more high-potential candidates w…" at bounding box center [765, 298] width 494 height 74
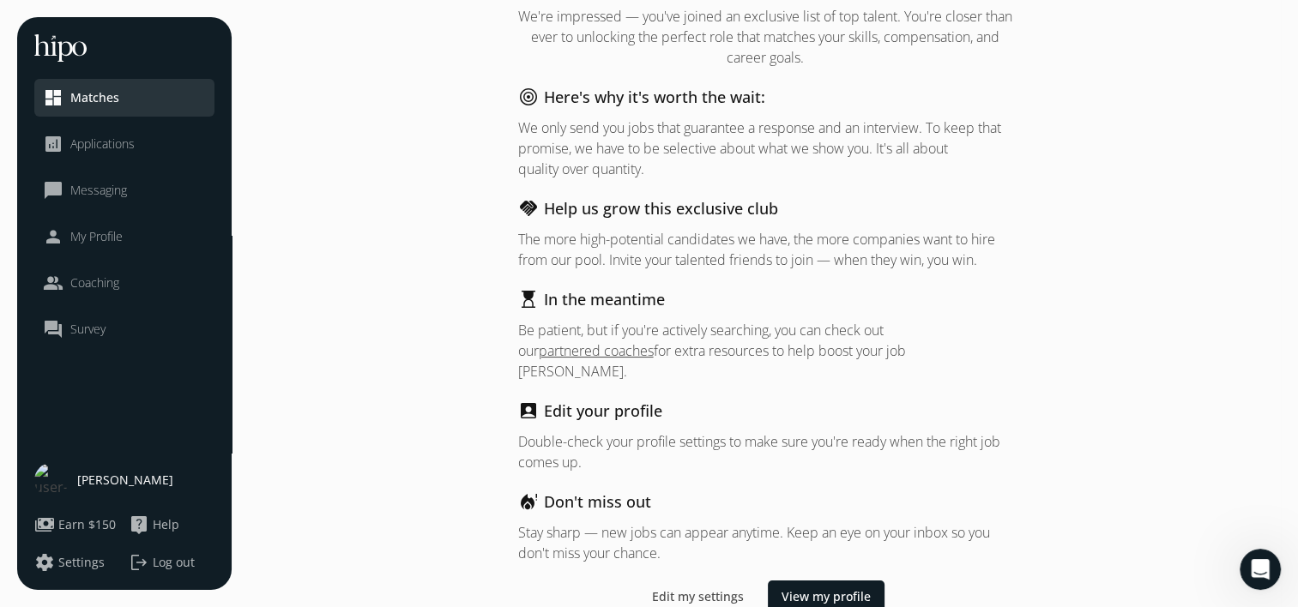
scroll to position [65, 0]
click at [11, 525] on div "close dashboard Matches analytics Applications chat_bubble_outline Messaging pe…" at bounding box center [116, 320] width 232 height 607
click at [65, 524] on span "Earn $150" at bounding box center [86, 525] width 57 height 17
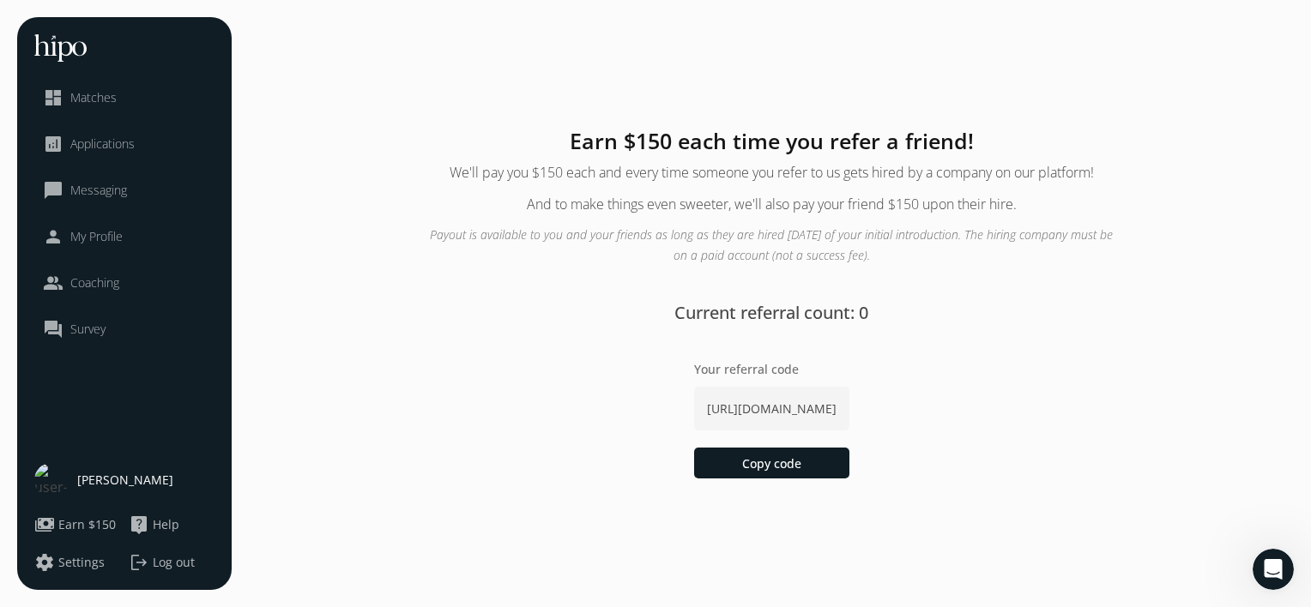
click at [88, 559] on span "Settings" at bounding box center [81, 562] width 46 height 17
